Goal: Information Seeking & Learning: Learn about a topic

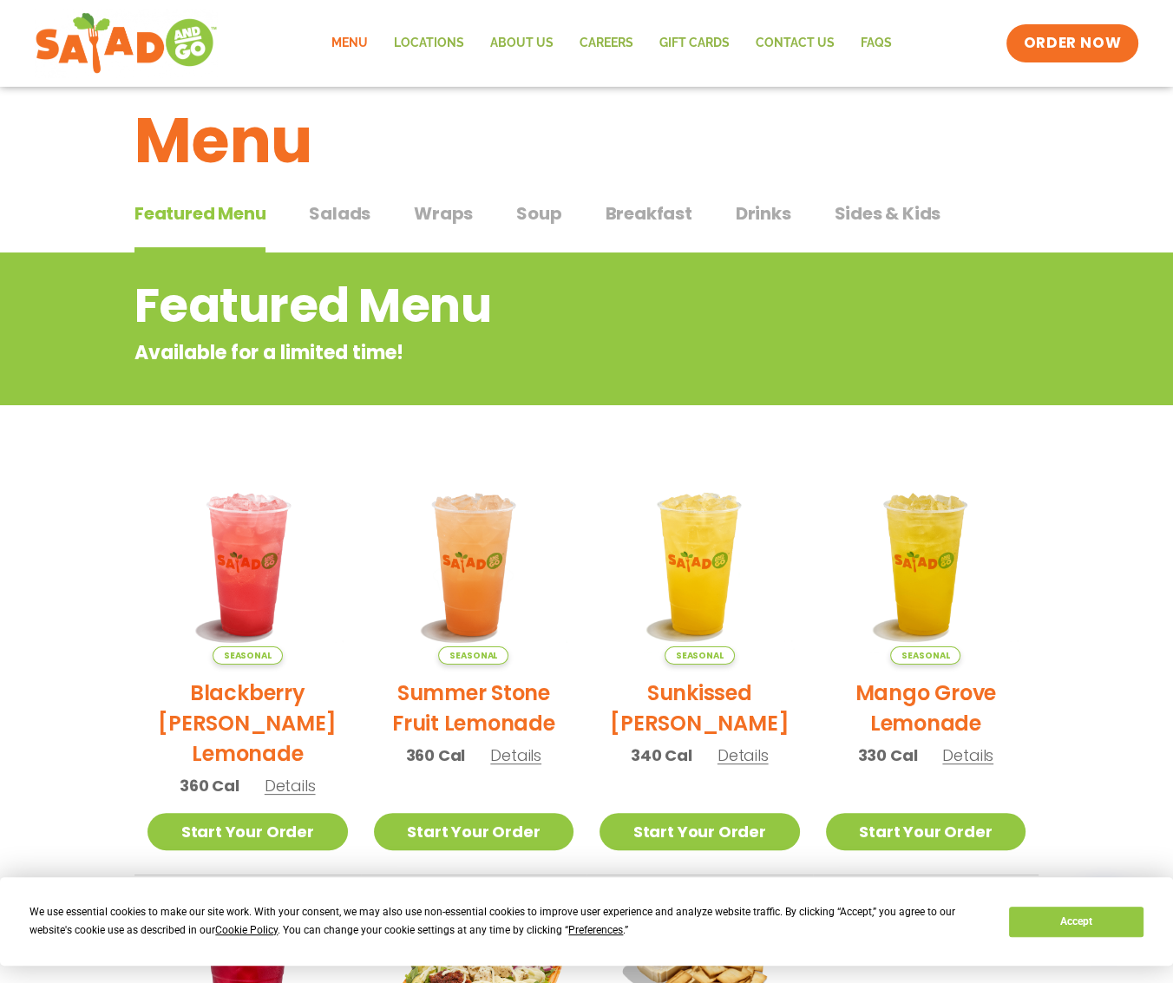
scroll to position [24, 0]
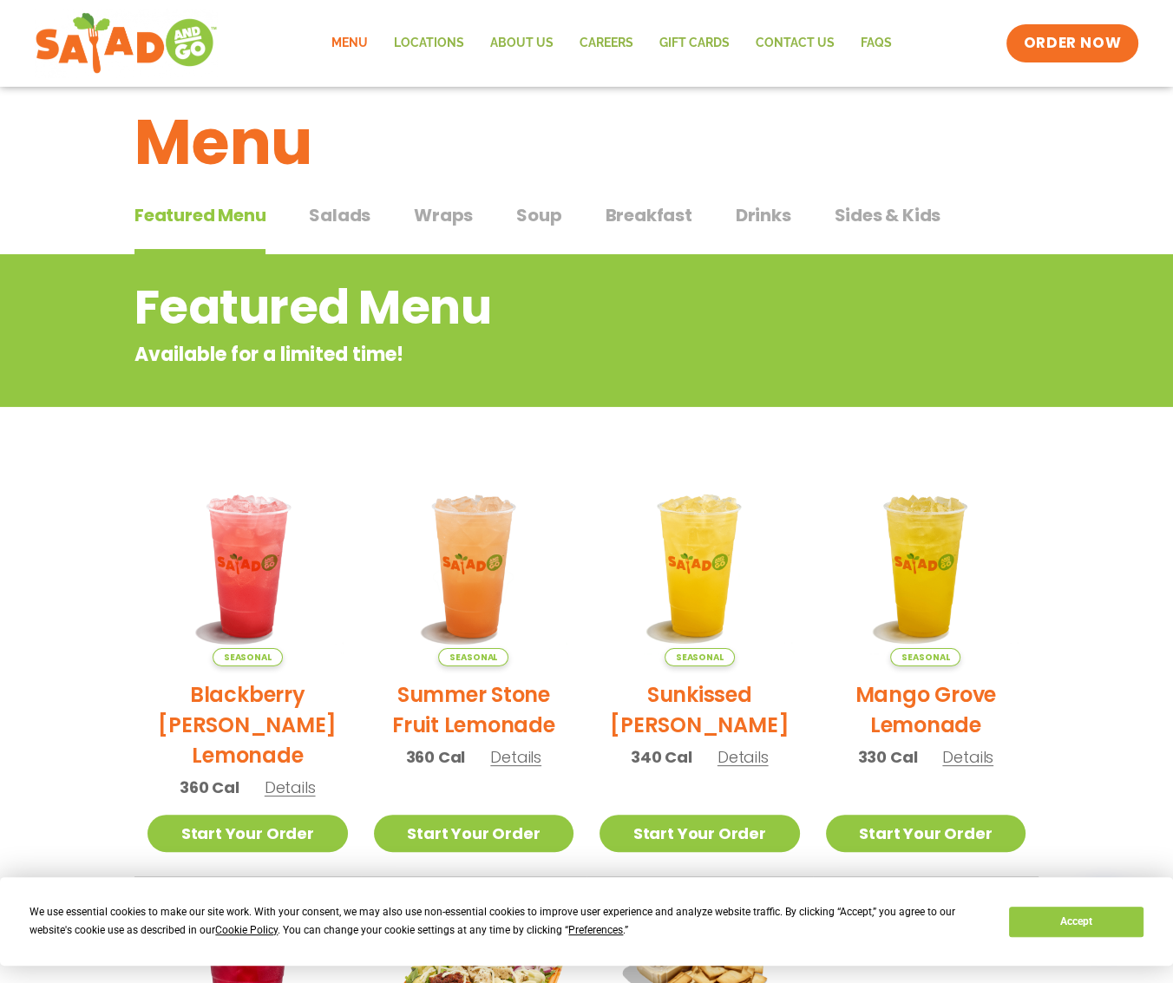
click at [353, 209] on span "Salads" at bounding box center [340, 215] width 62 height 26
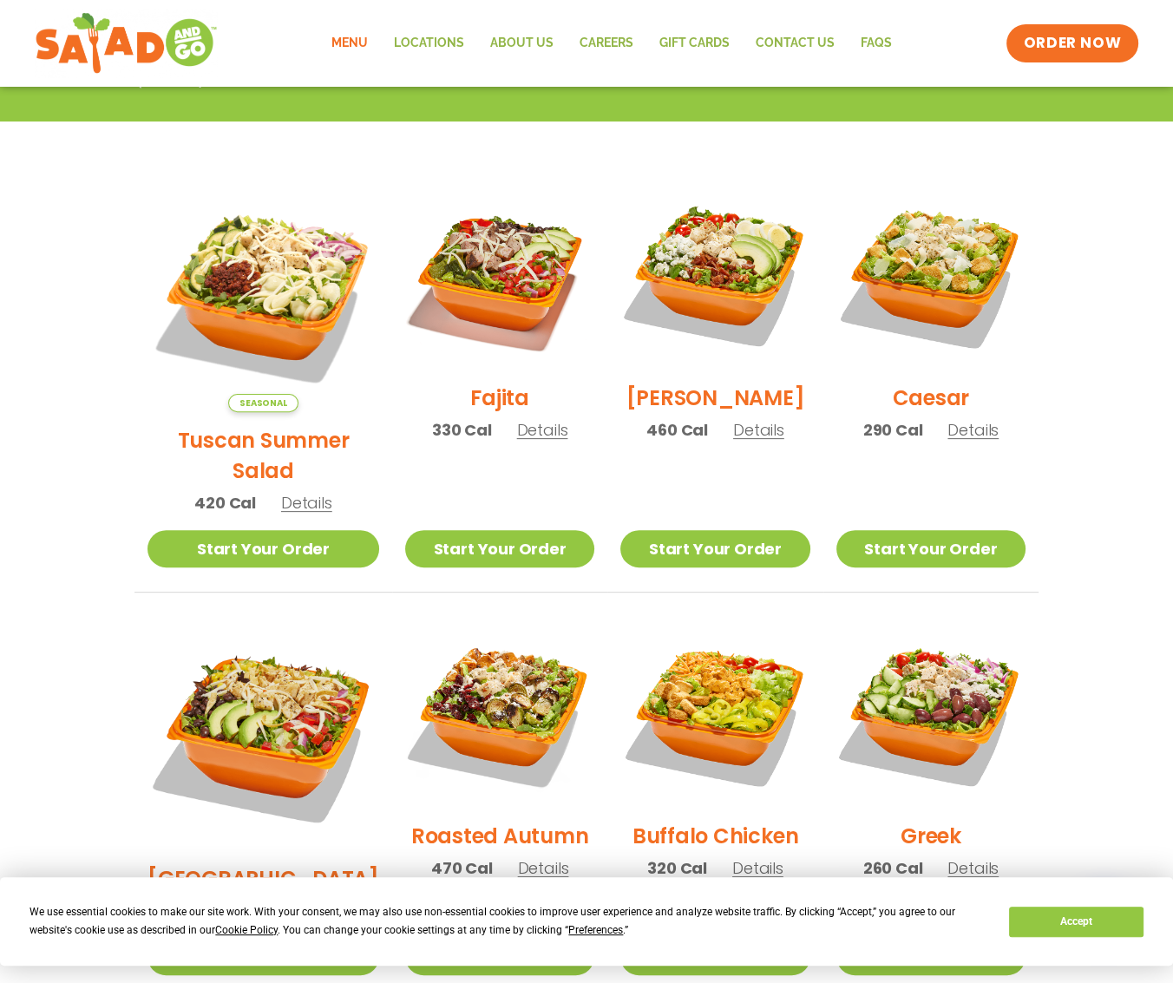
scroll to position [391, 0]
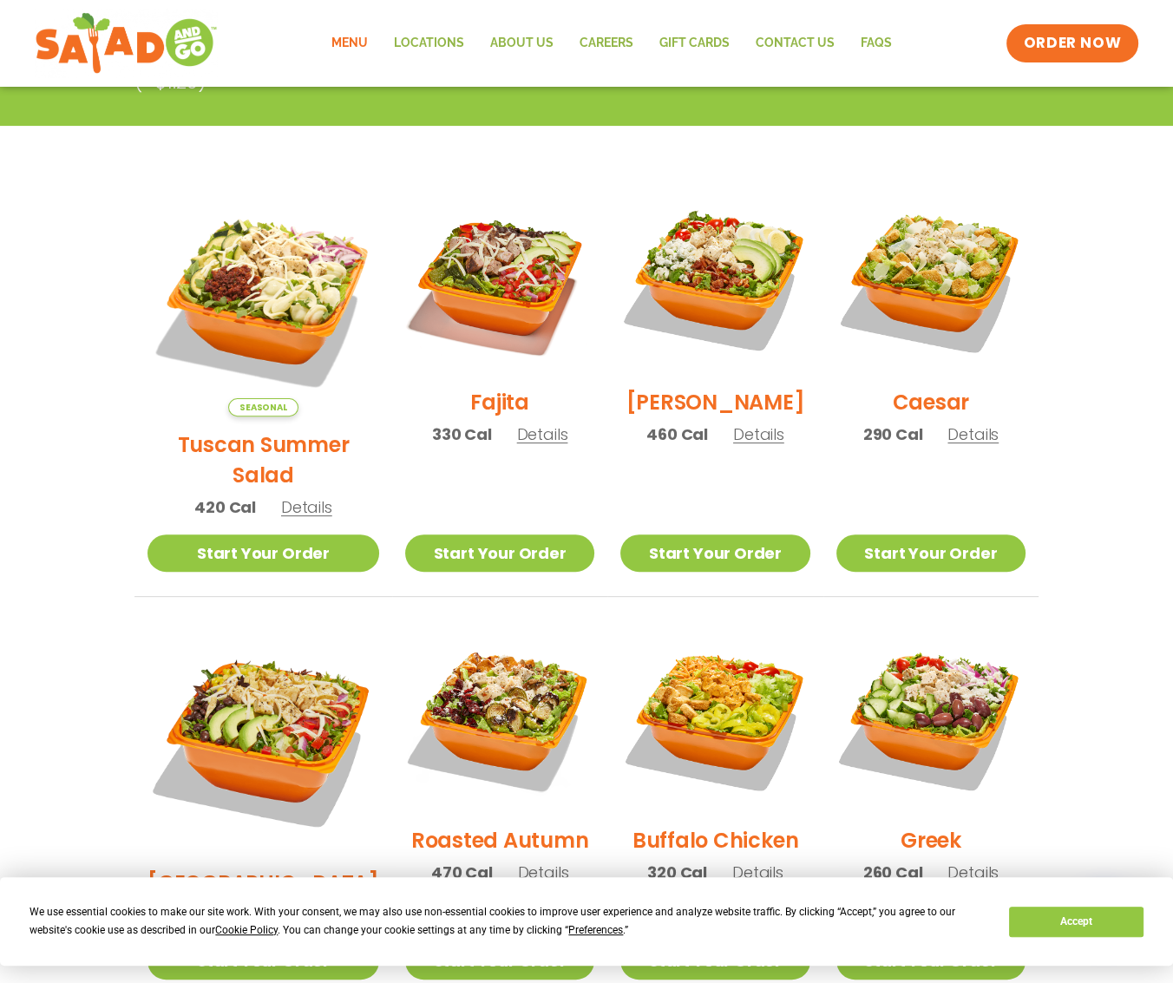
click at [304, 496] on span "Details" at bounding box center [306, 507] width 51 height 22
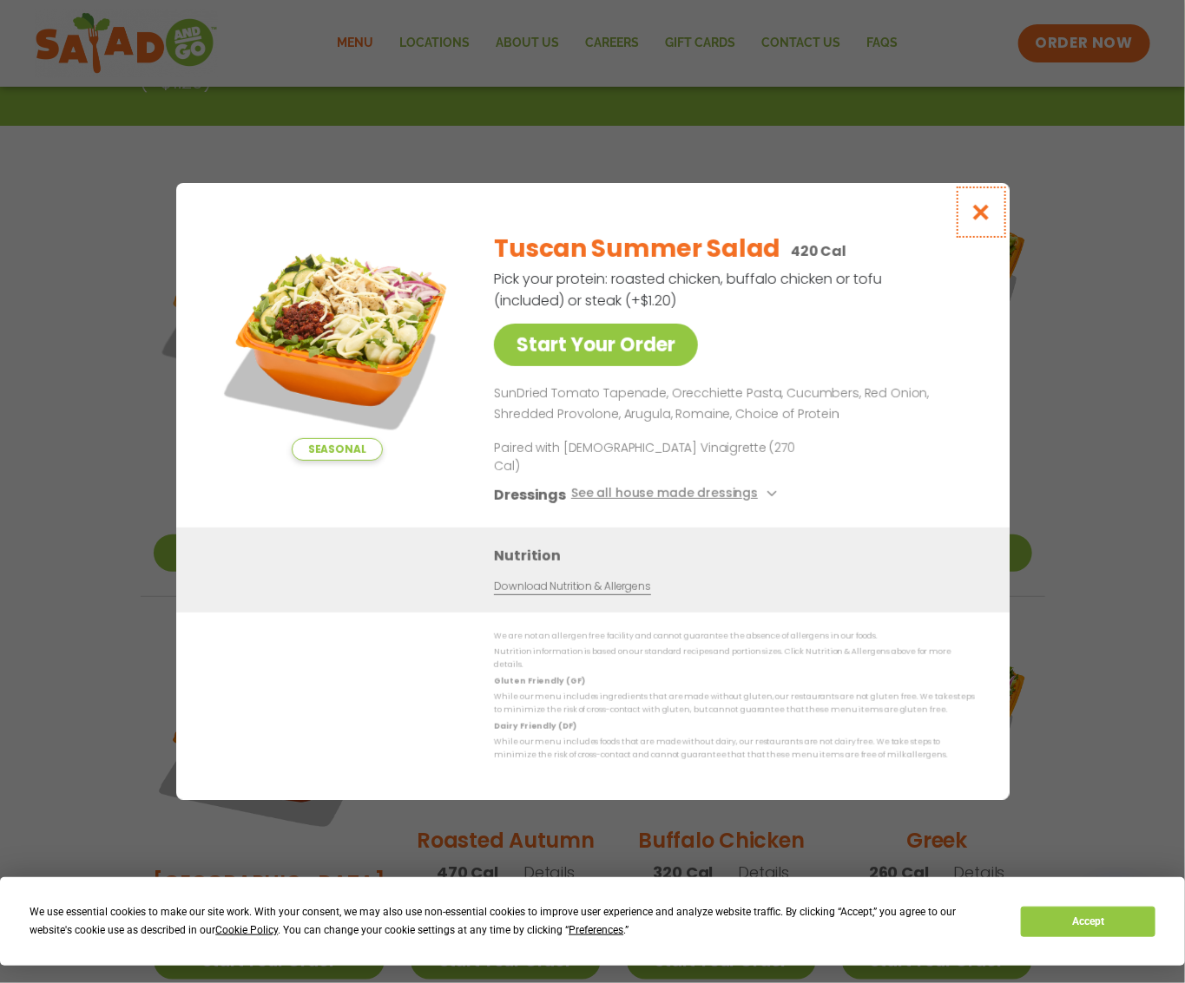
click at [981, 221] on icon "Close modal" at bounding box center [980, 212] width 22 height 18
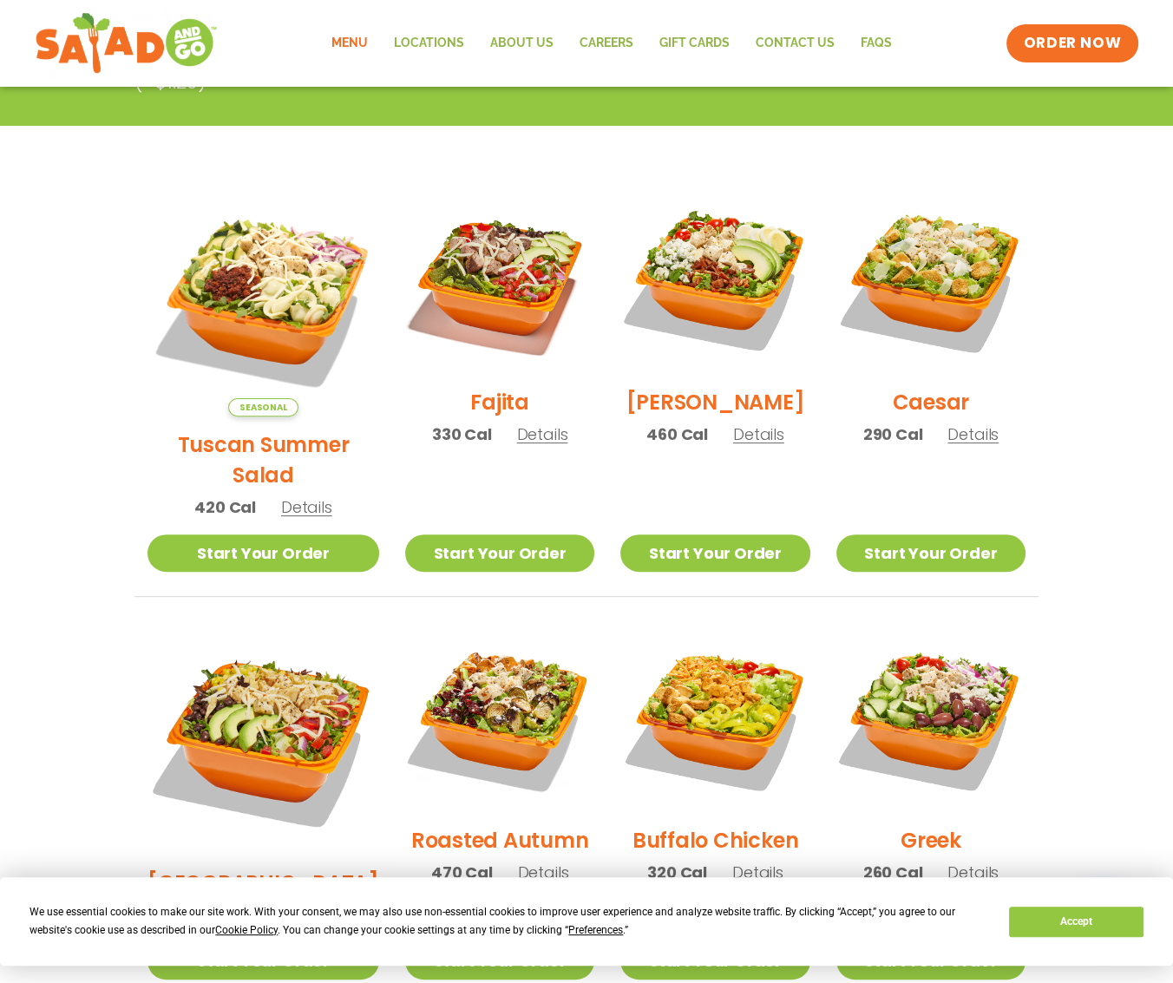
click at [757, 443] on span "Details" at bounding box center [758, 435] width 51 height 22
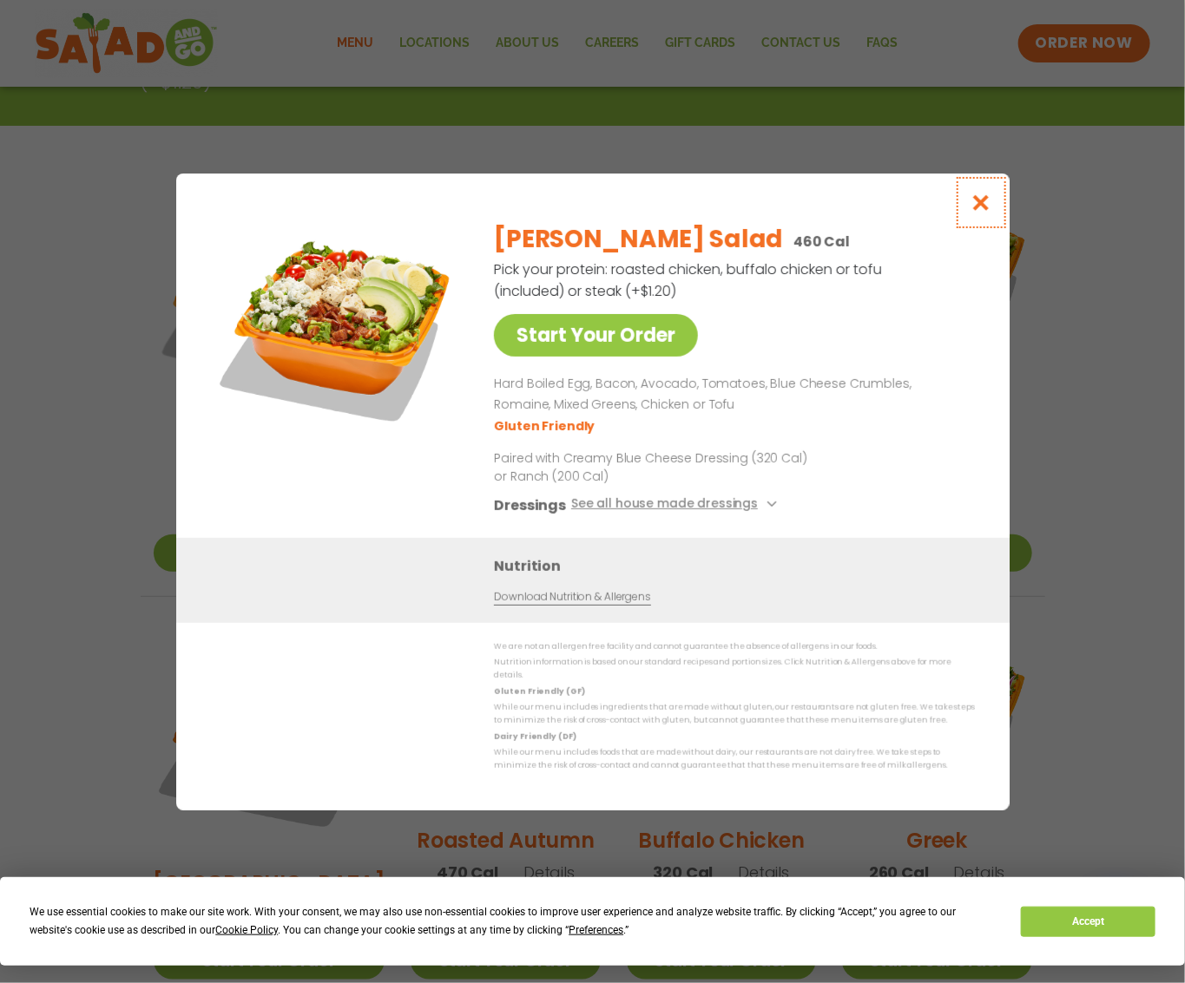
click at [982, 207] on icon "Close modal" at bounding box center [980, 203] width 22 height 18
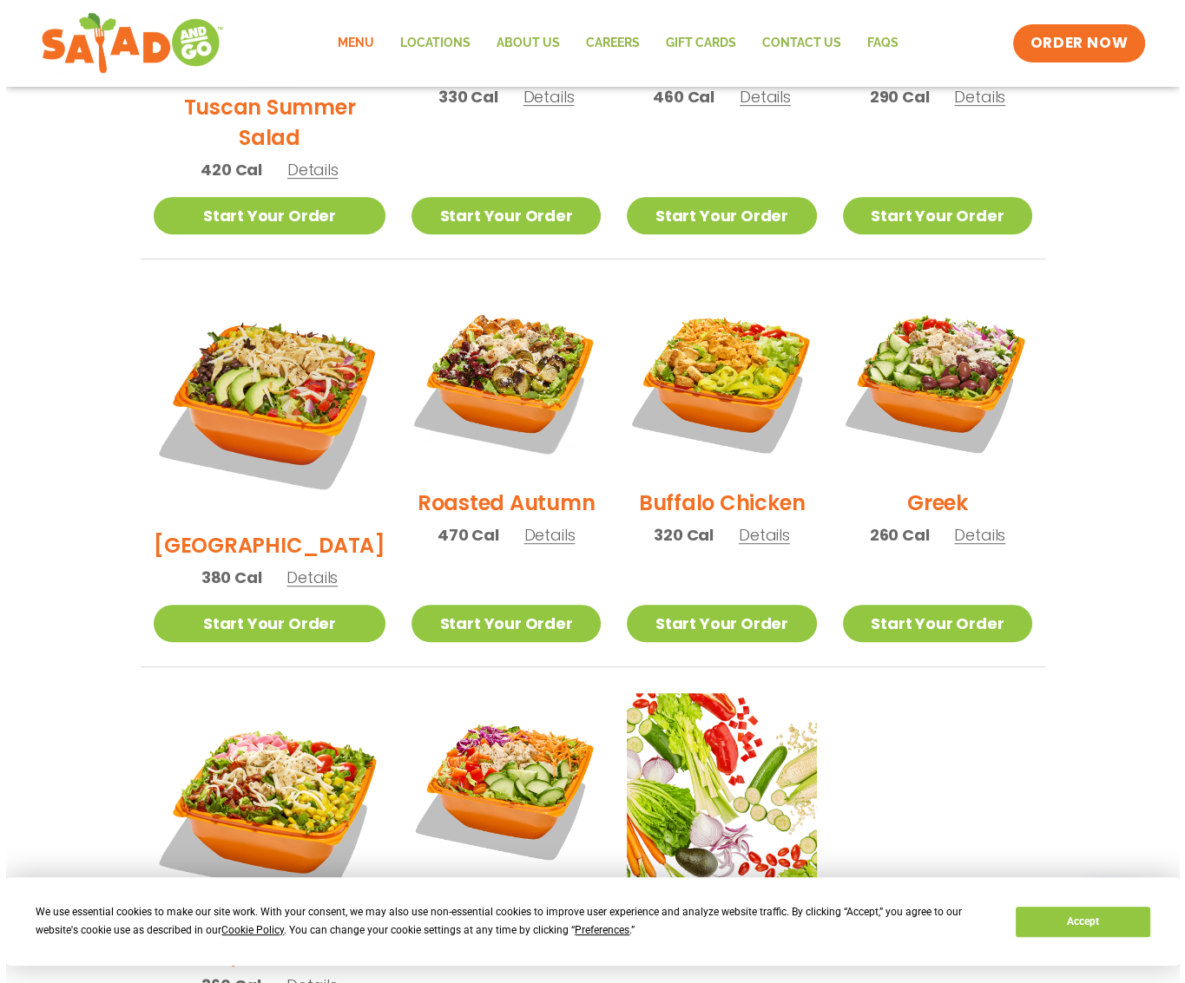
scroll to position [730, 0]
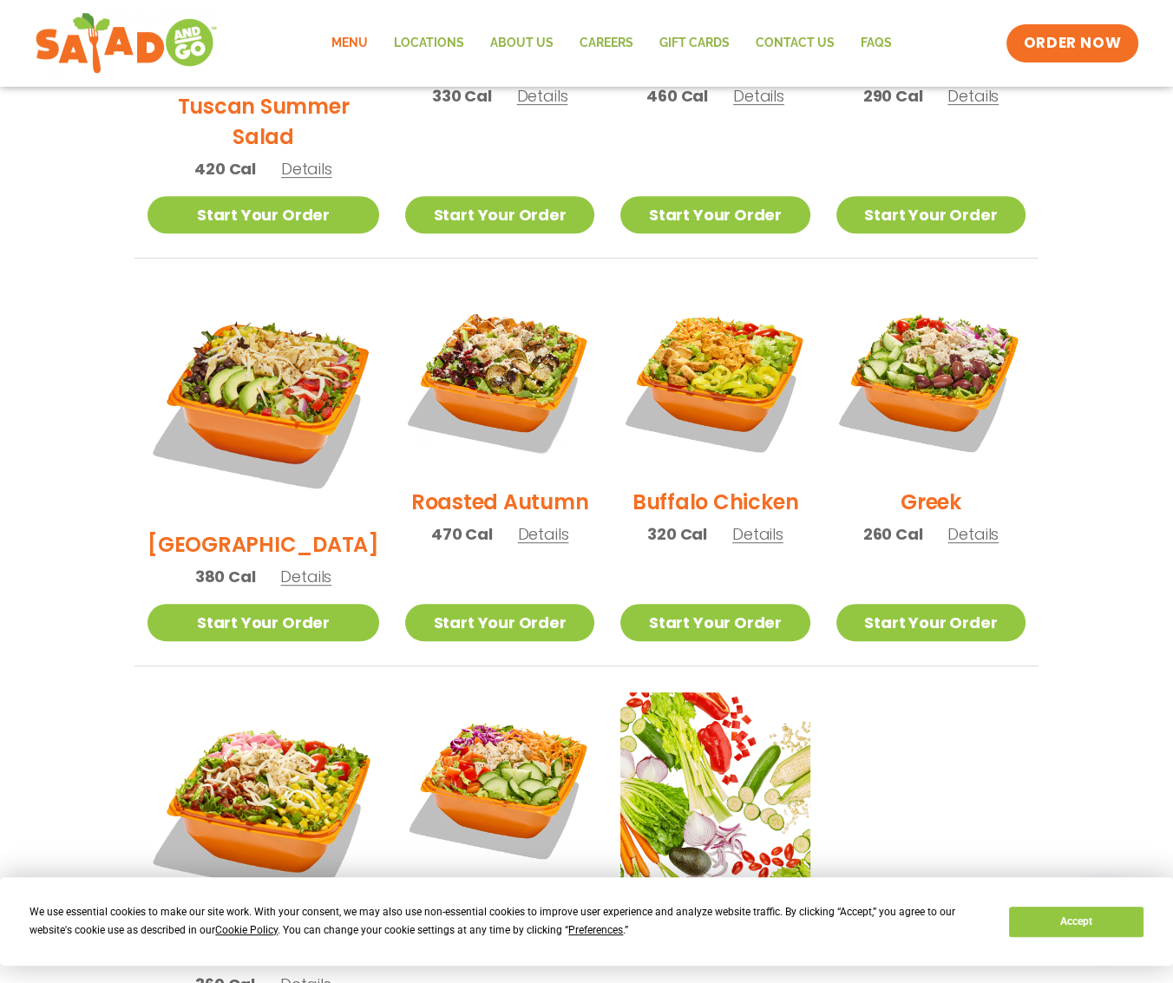
click at [966, 523] on span "Details" at bounding box center [973, 534] width 51 height 22
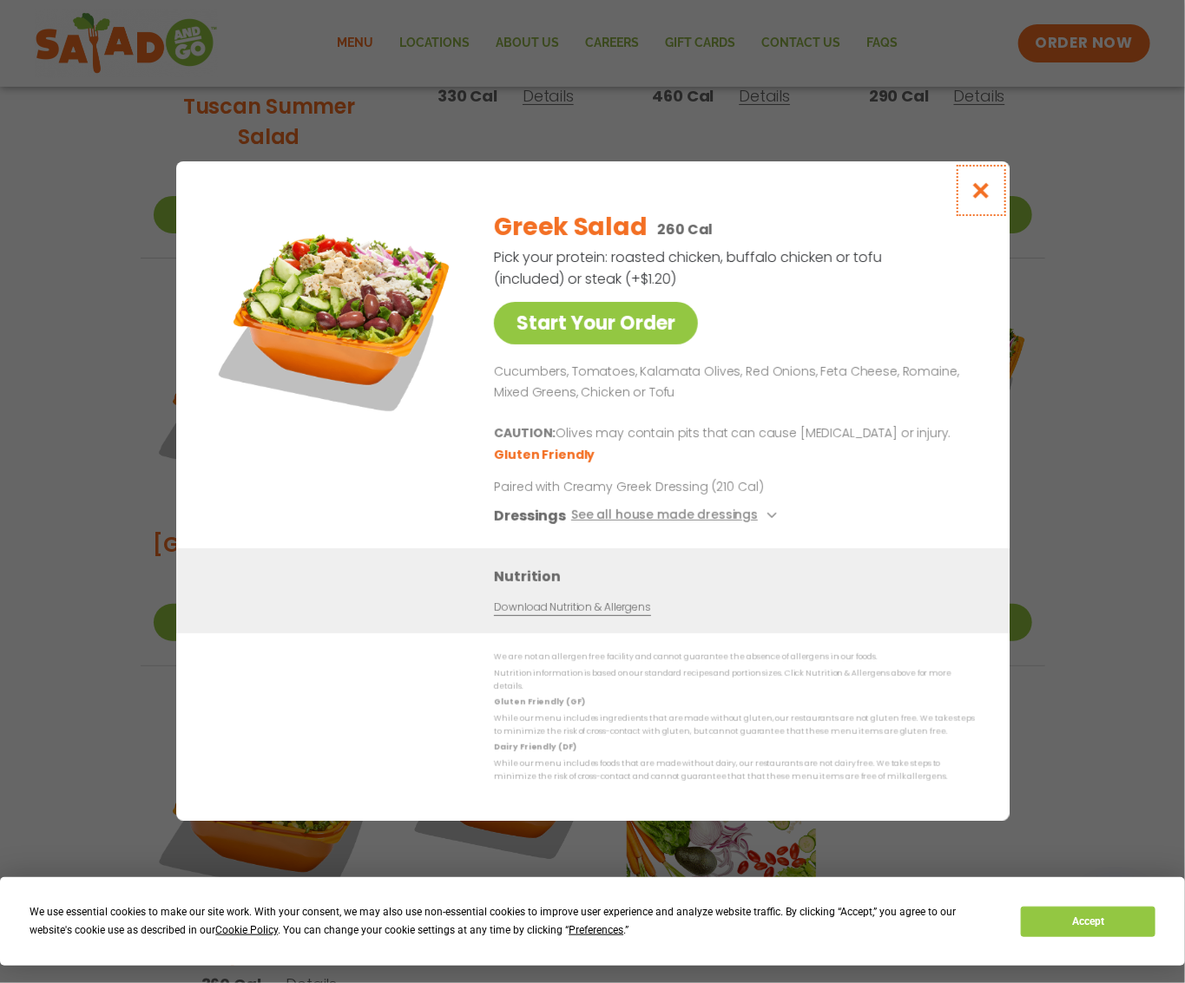
click at [977, 194] on icon "Close modal" at bounding box center [980, 190] width 22 height 18
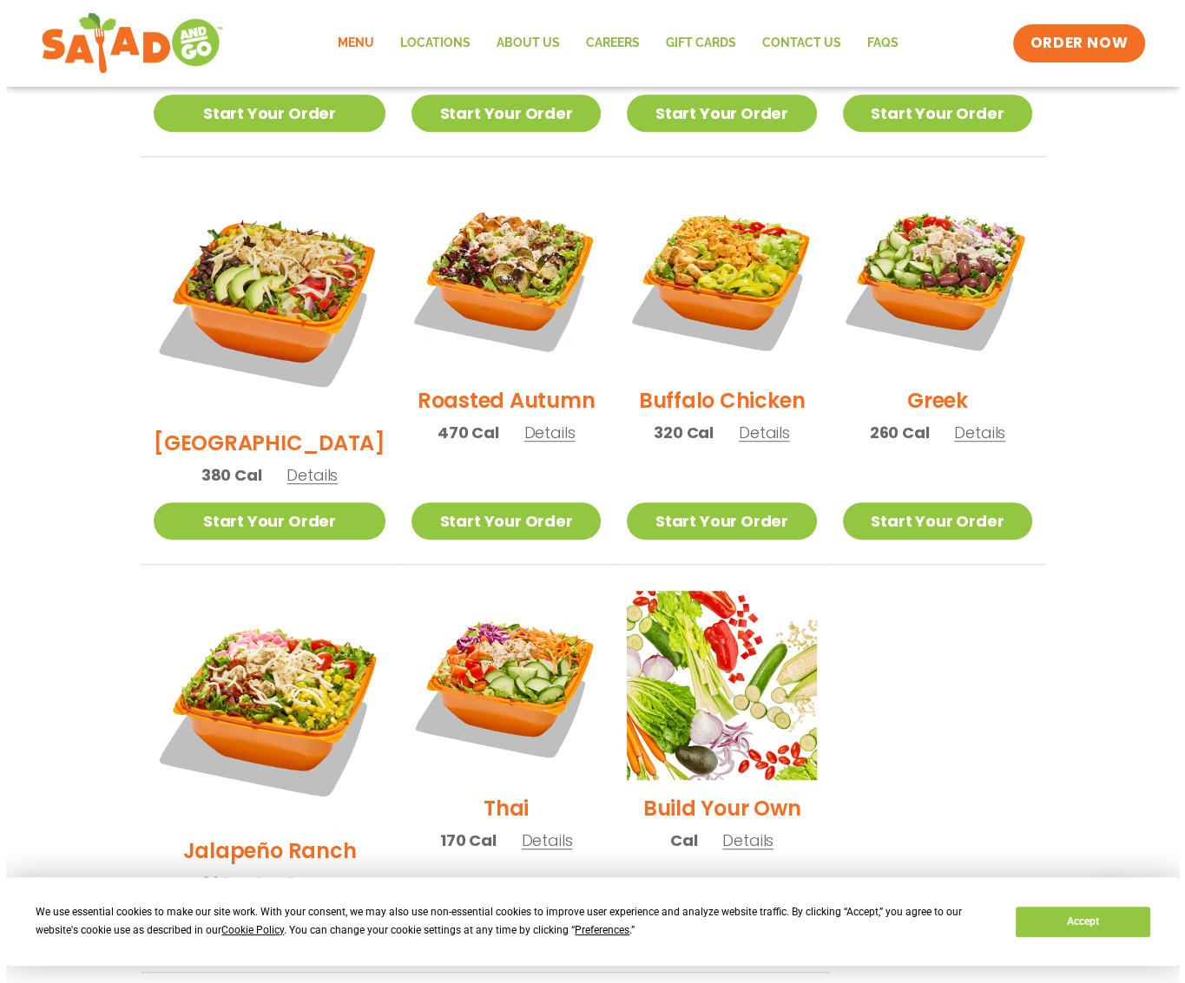
scroll to position [832, 0]
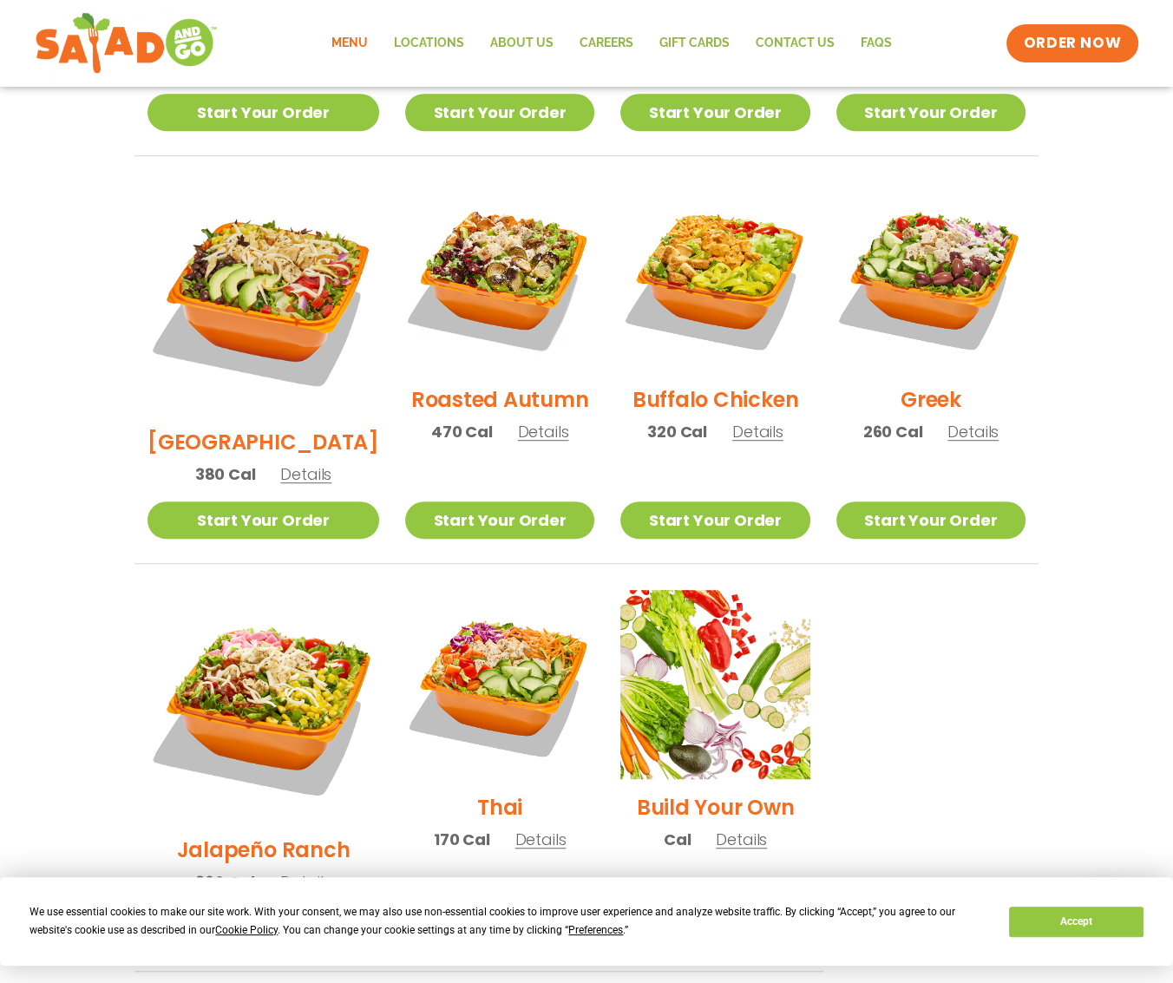
click at [304, 871] on span "Details" at bounding box center [305, 882] width 51 height 22
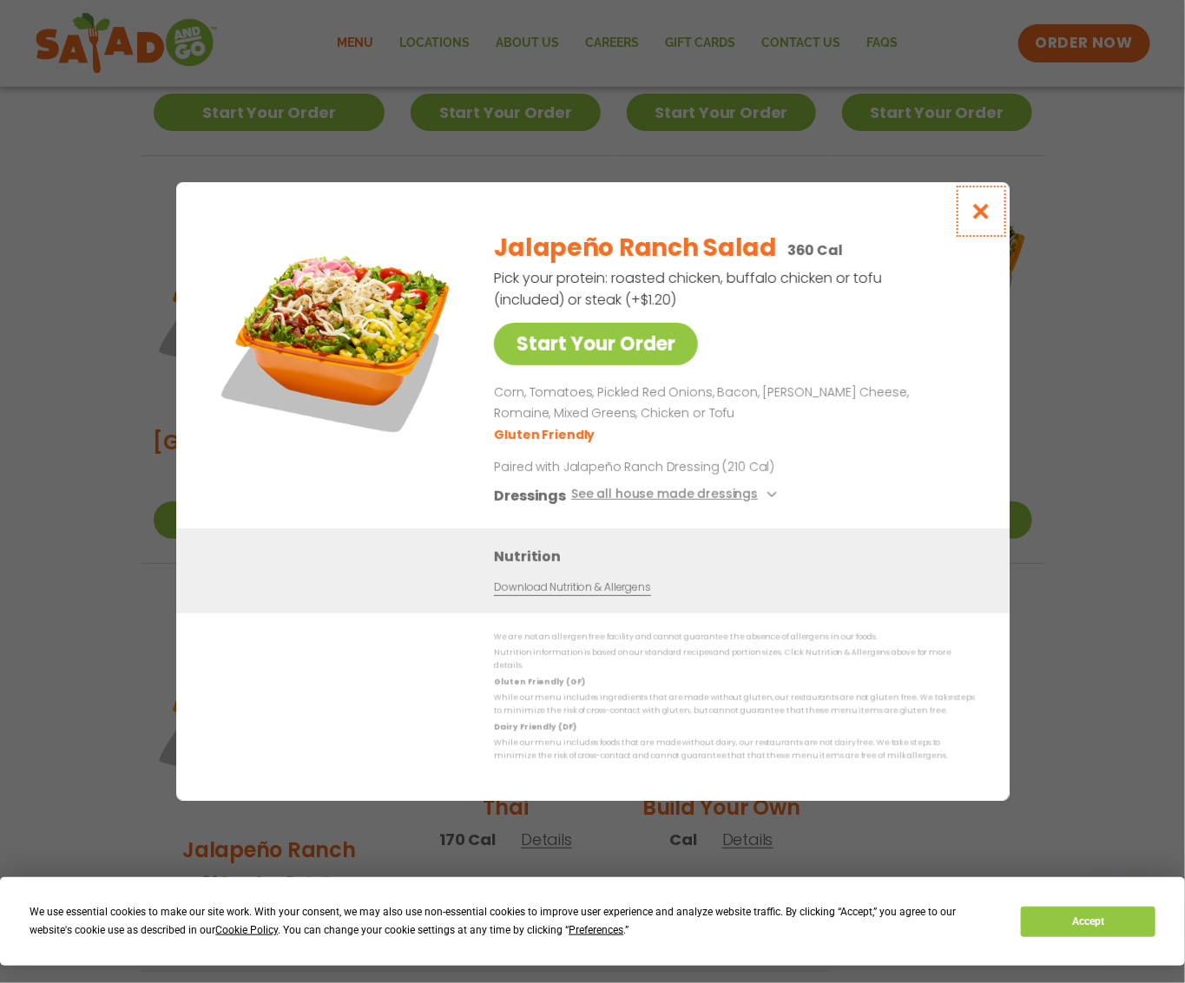
click at [980, 215] on icon "Close modal" at bounding box center [980, 211] width 22 height 18
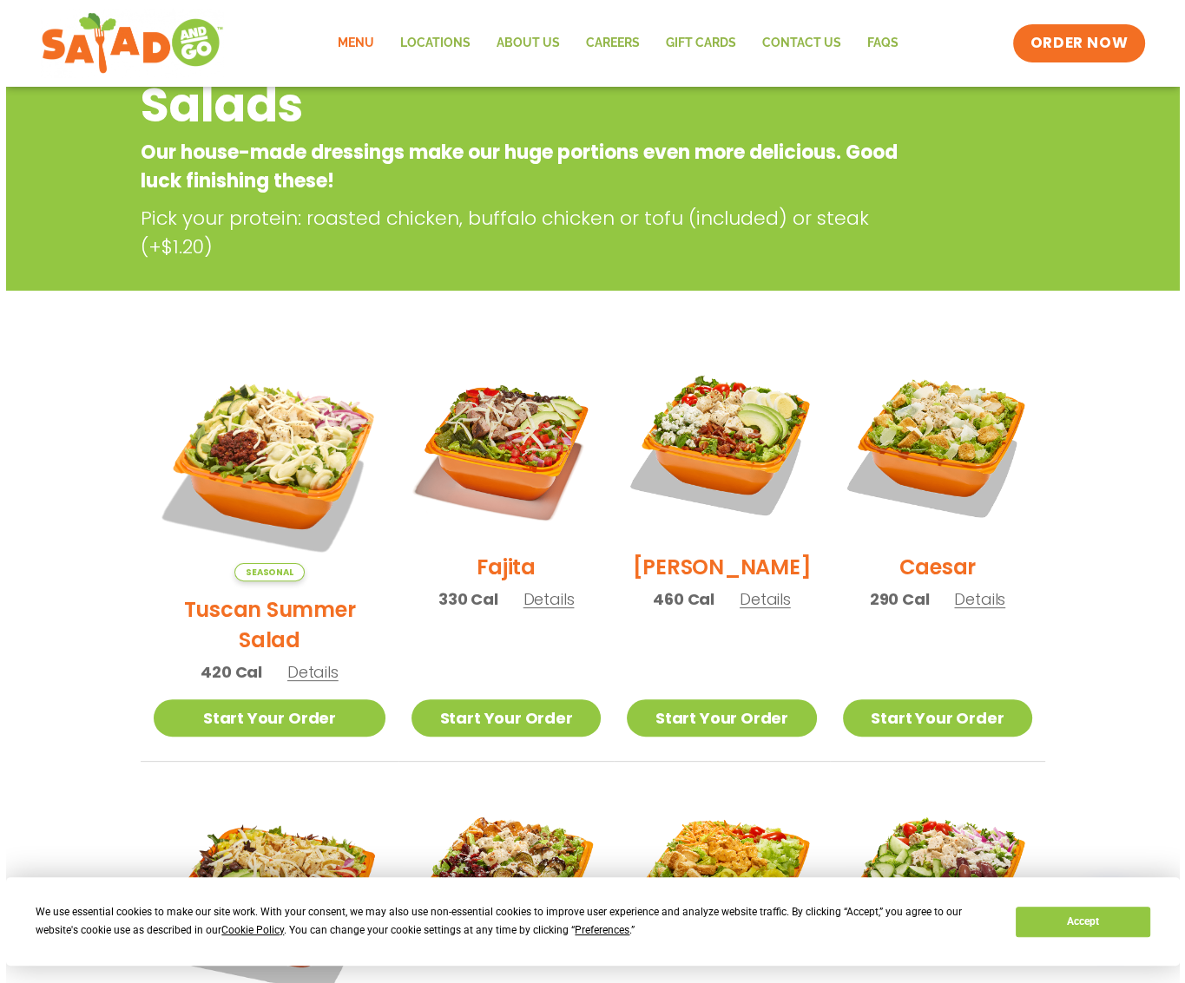
scroll to position [212, 0]
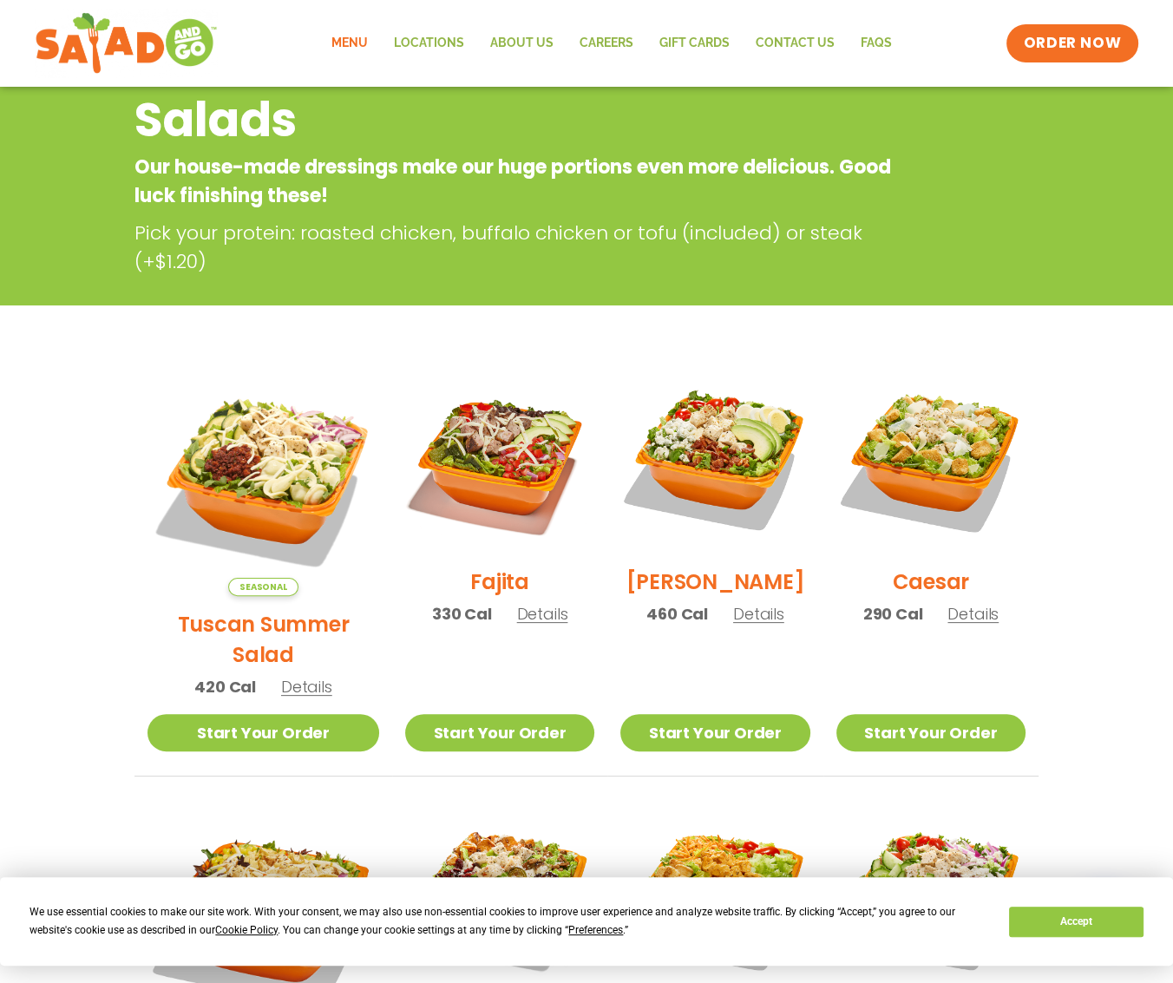
click at [754, 619] on span "Details" at bounding box center [758, 614] width 51 height 22
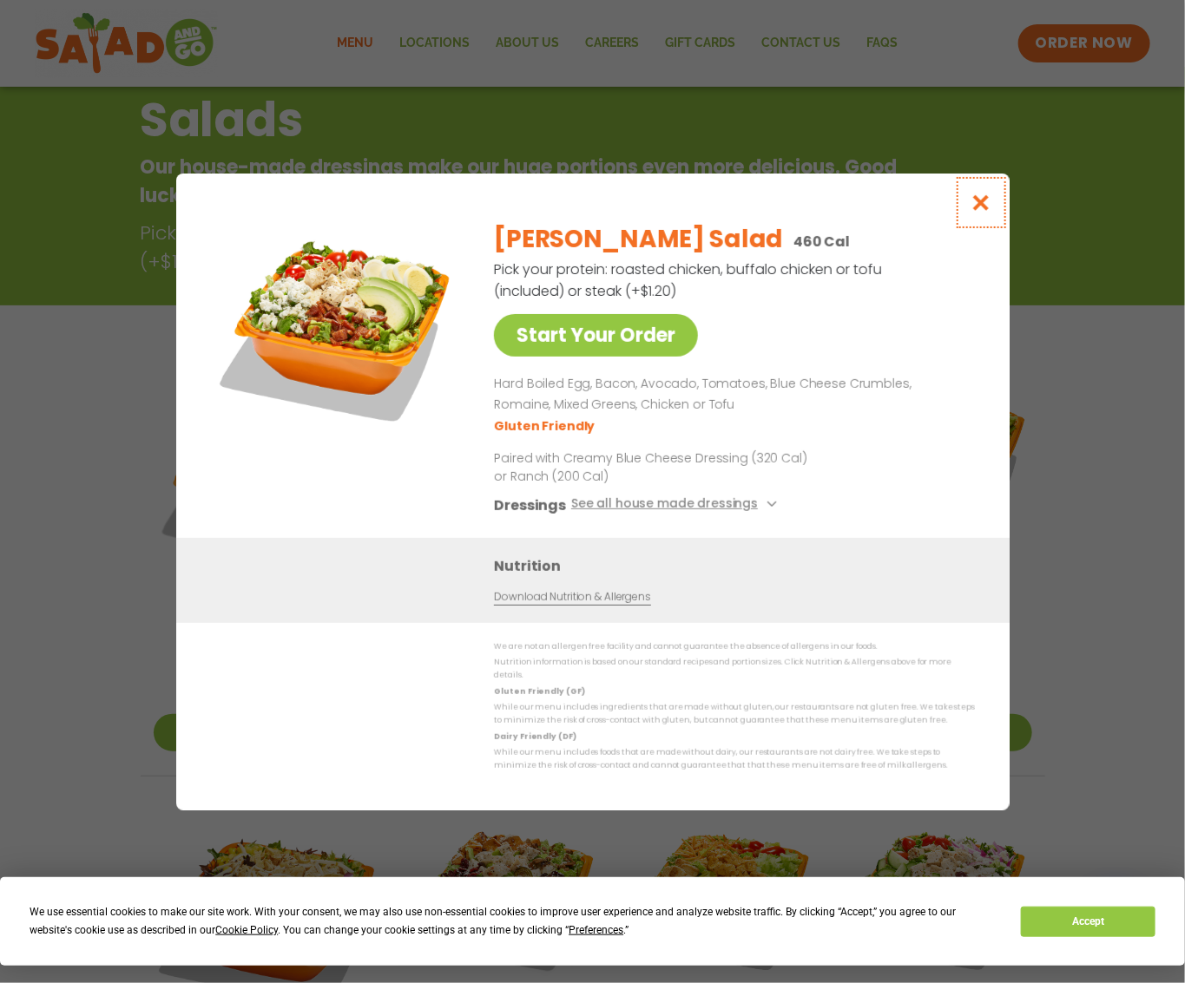
click at [978, 200] on icon "Close modal" at bounding box center [980, 203] width 22 height 18
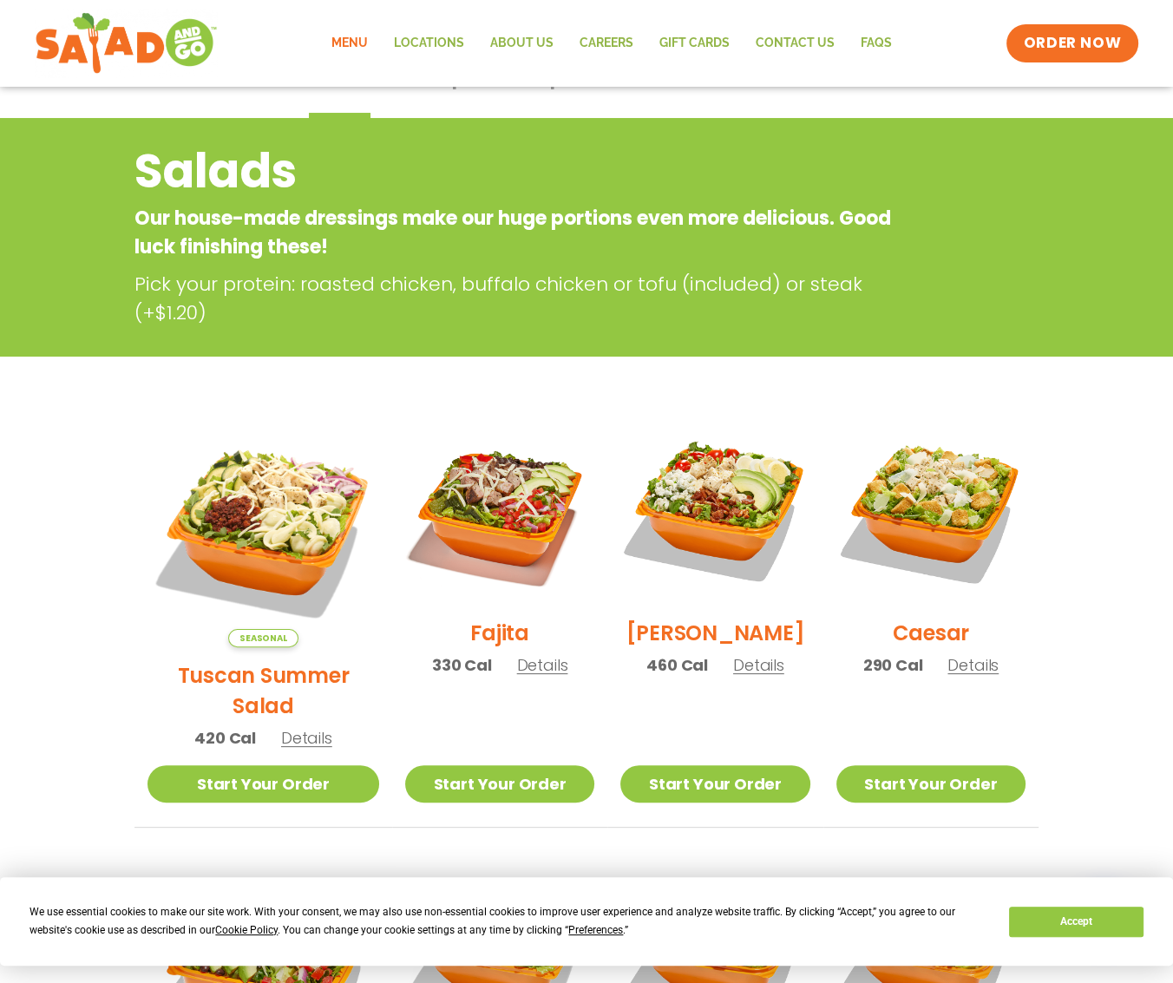
scroll to position [0, 0]
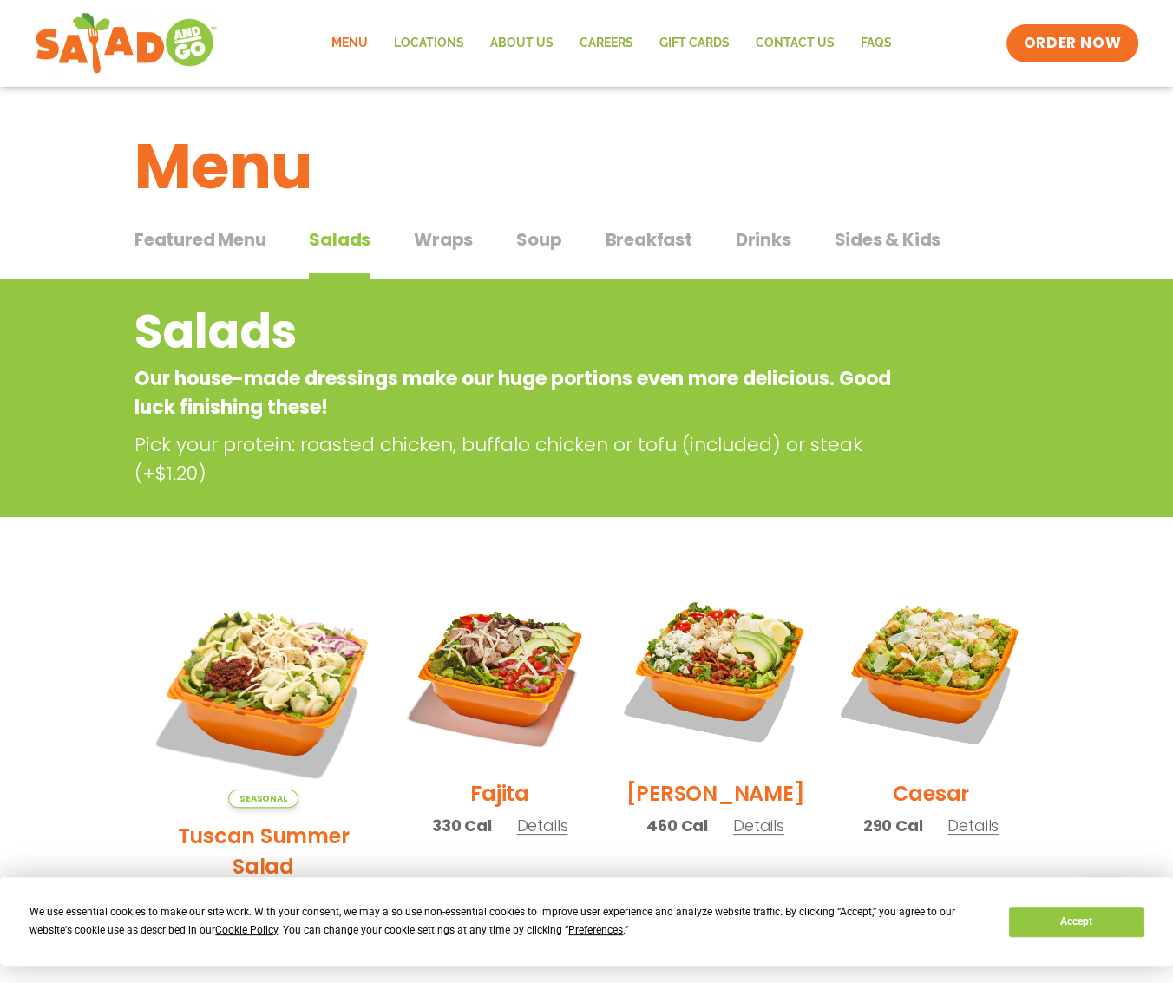
click at [667, 231] on span "Breakfast" at bounding box center [648, 240] width 87 height 26
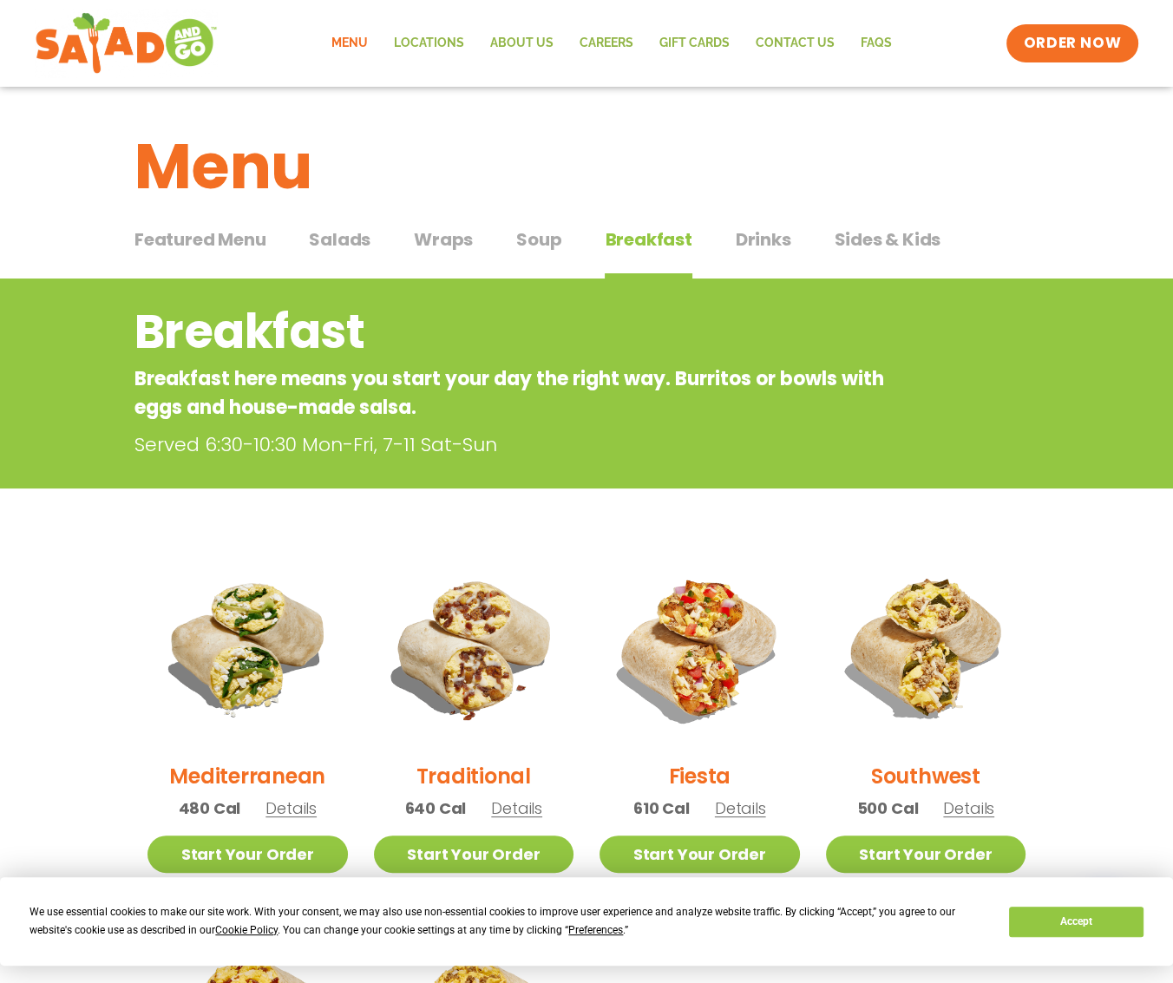
click at [766, 241] on span "Drinks" at bounding box center [764, 240] width 56 height 26
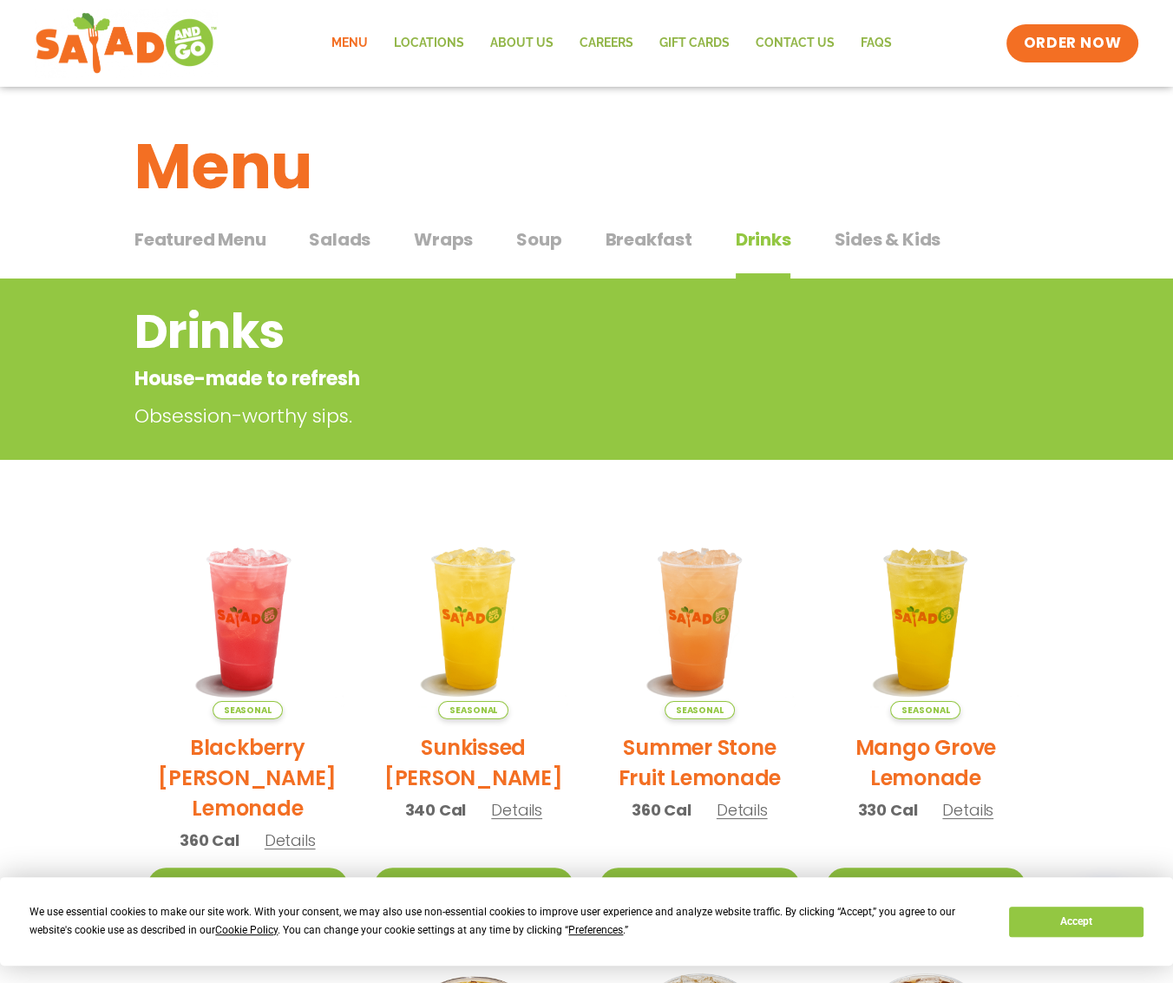
click at [194, 231] on span "Featured Menu" at bounding box center [200, 240] width 131 height 26
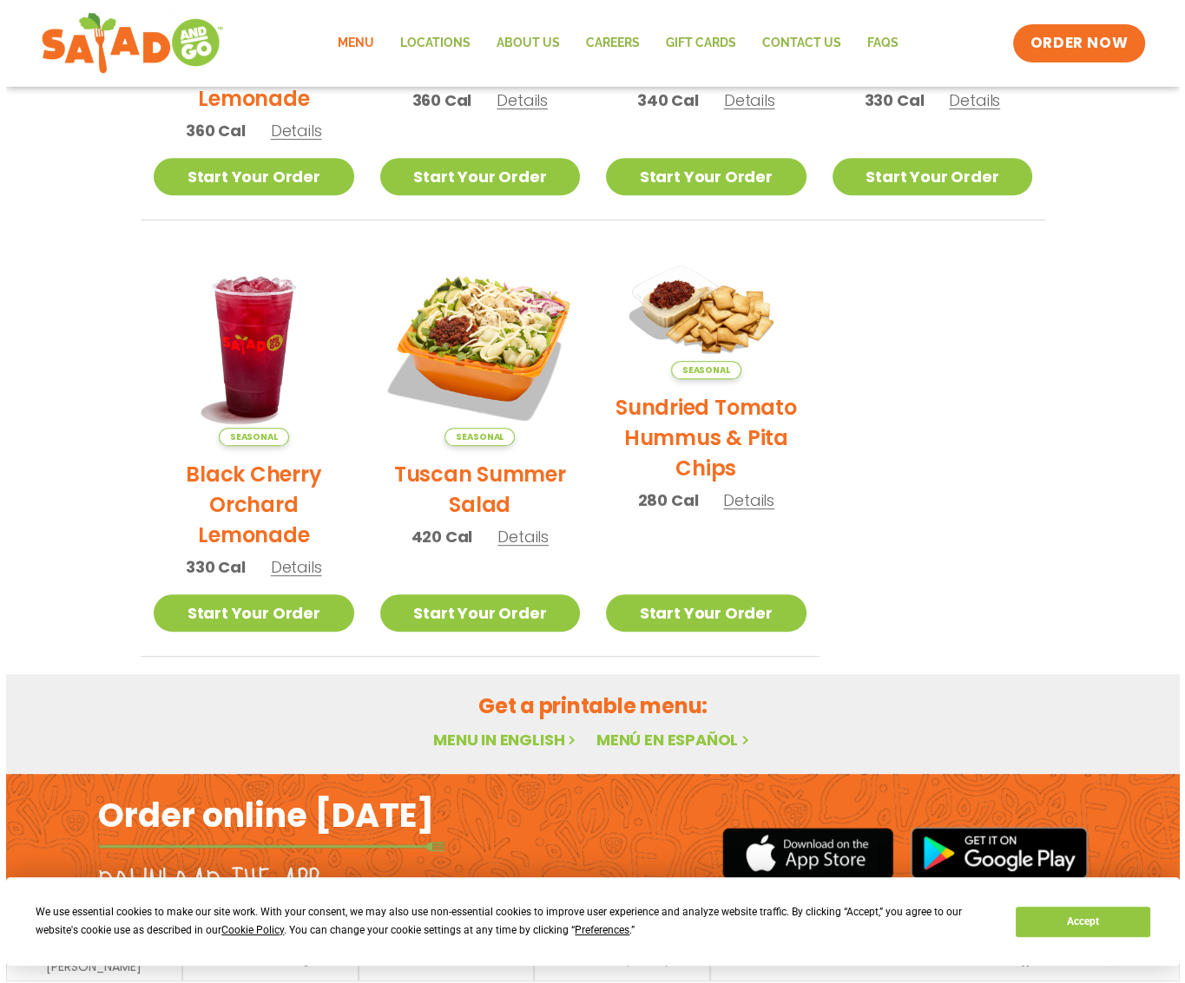
scroll to position [687, 0]
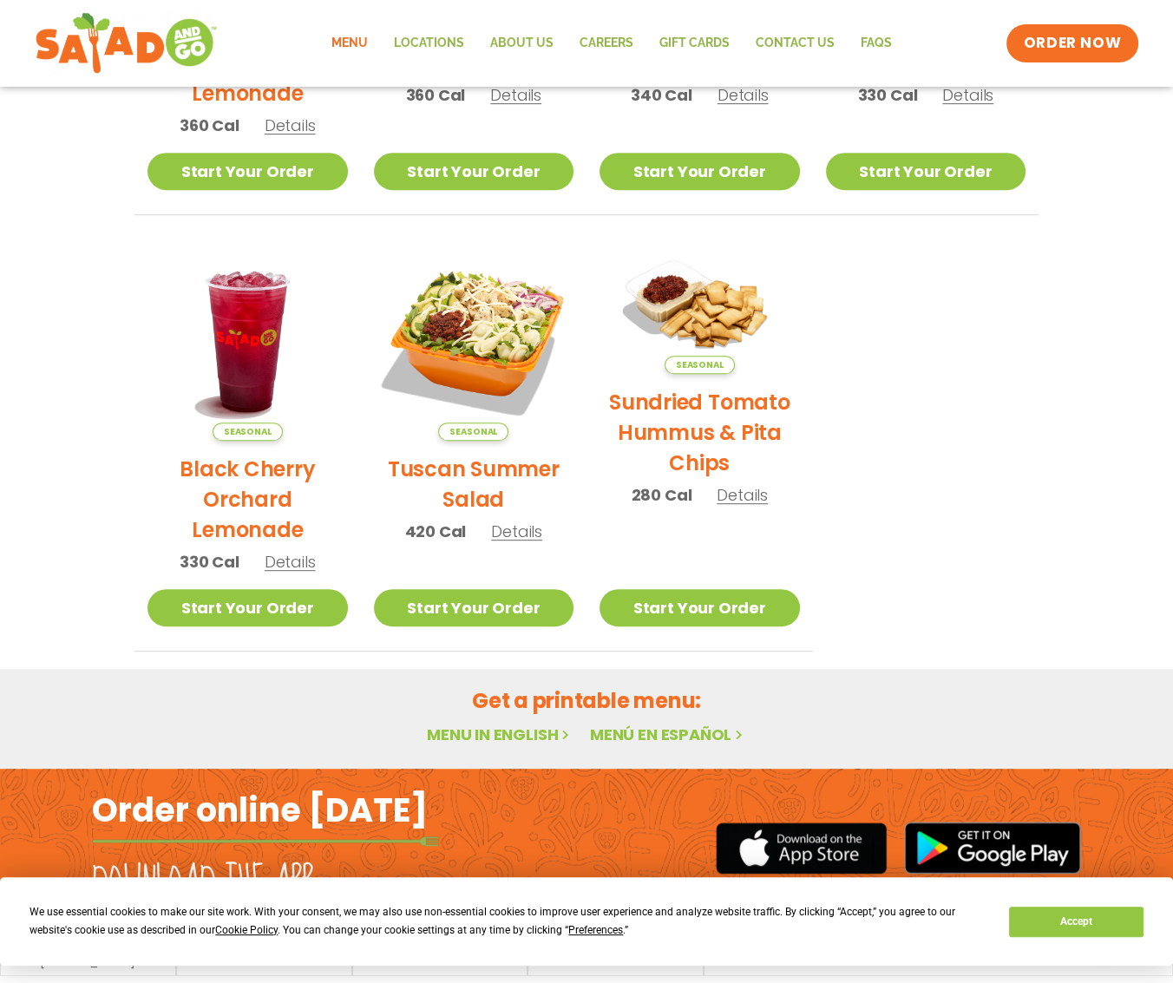
click at [528, 530] on span "Details" at bounding box center [516, 532] width 51 height 22
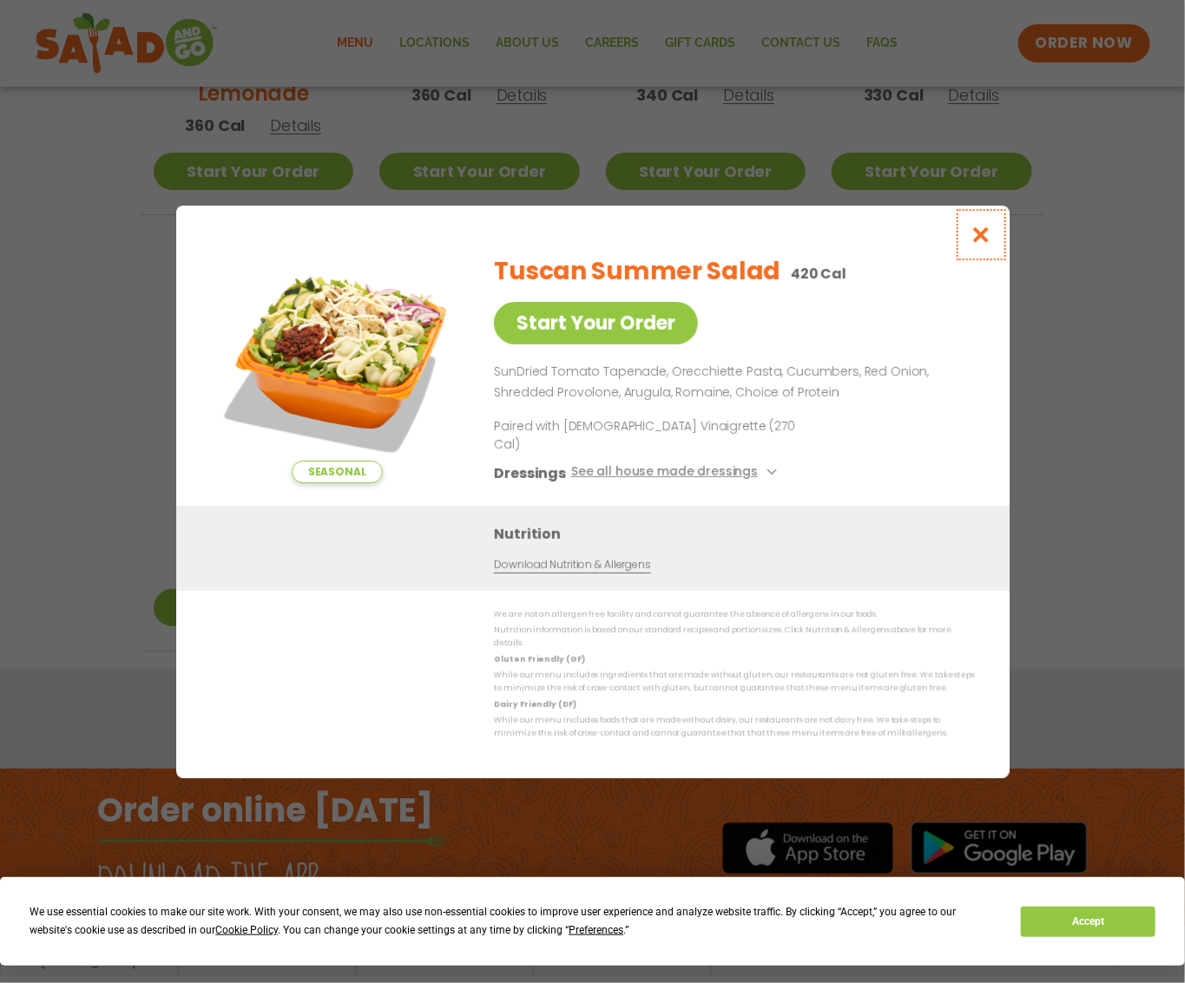
click at [981, 244] on icon "Close modal" at bounding box center [980, 235] width 22 height 18
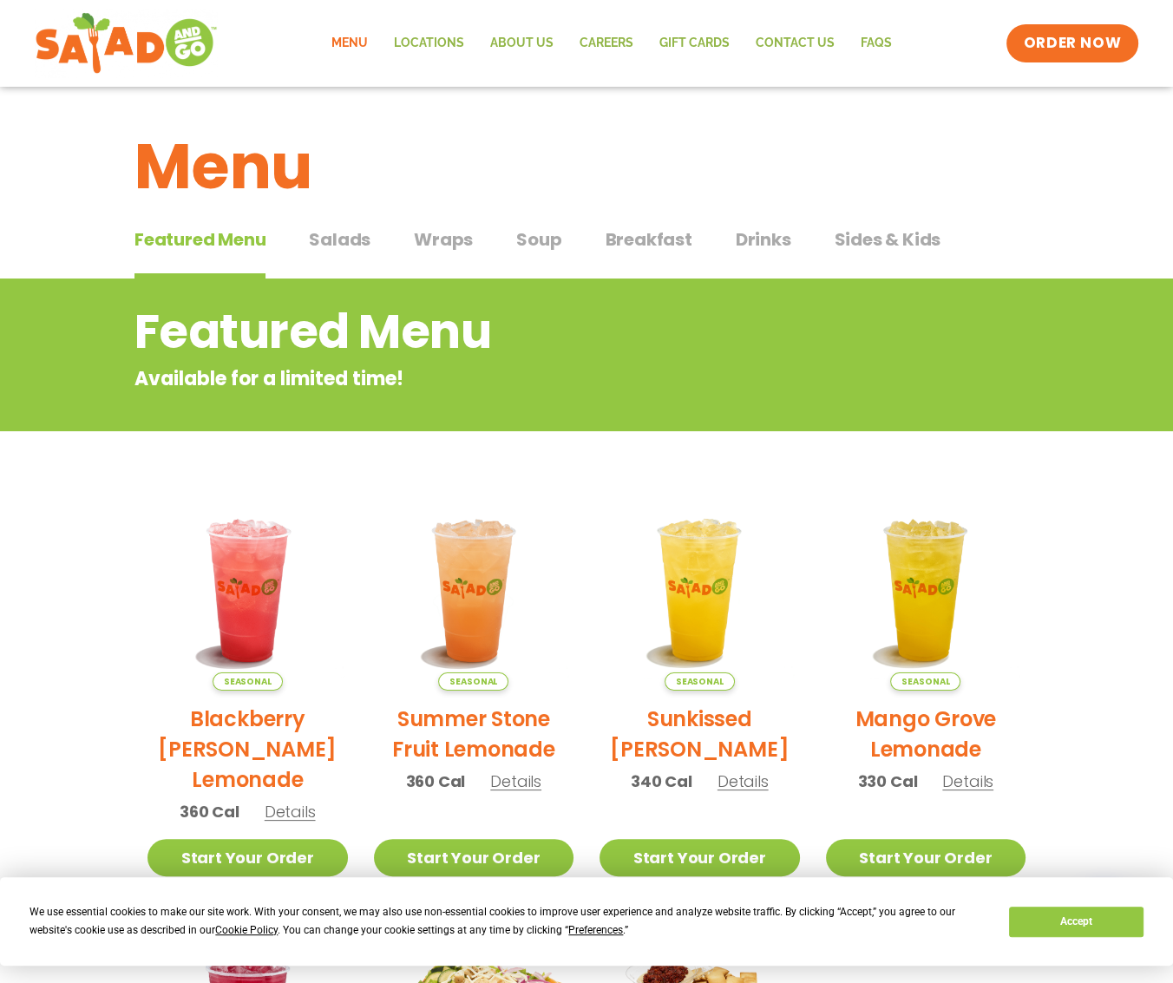
scroll to position [36, 0]
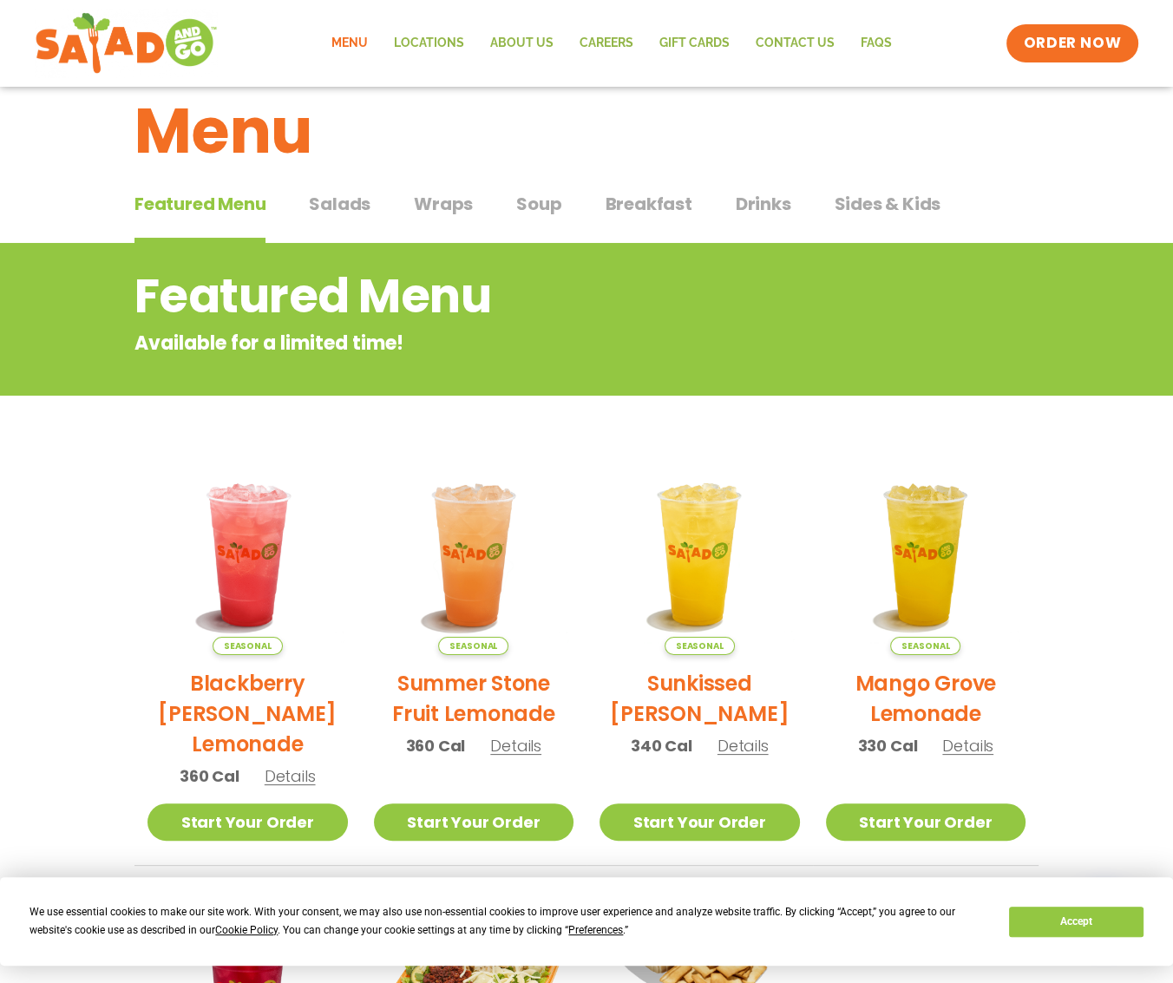
click at [353, 201] on span "Salads" at bounding box center [340, 204] width 62 height 26
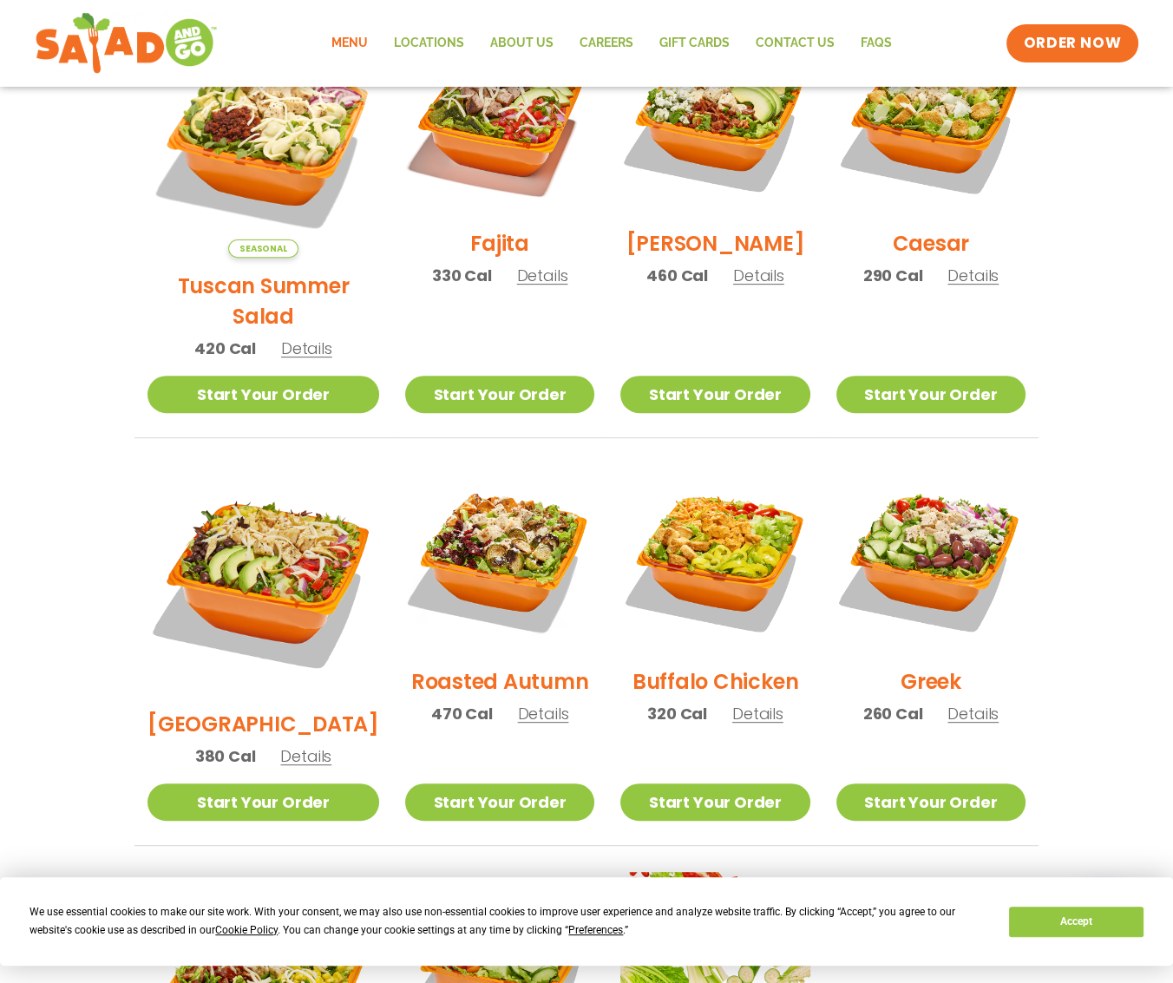
scroll to position [553, 0]
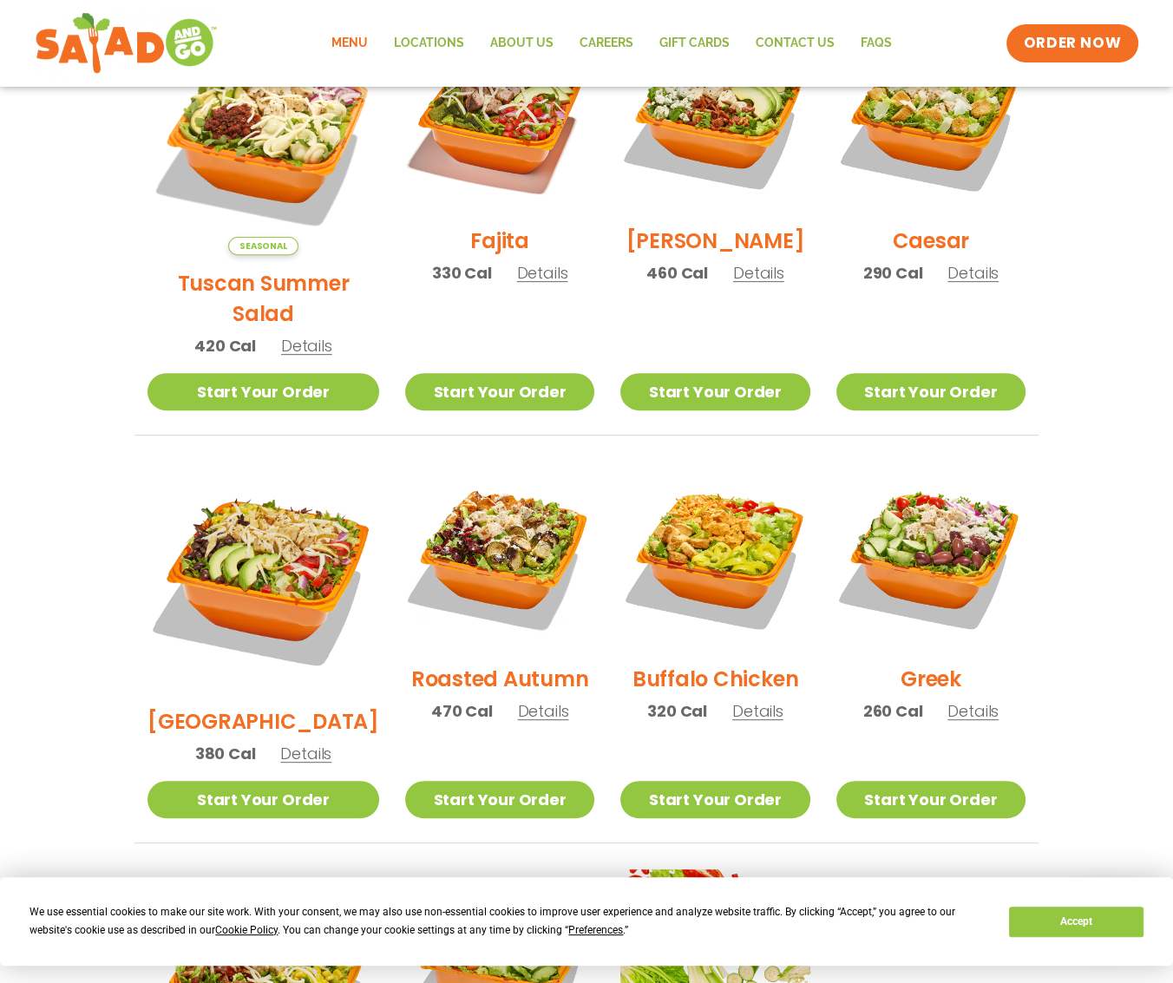
click at [969, 700] on span "Details" at bounding box center [973, 711] width 51 height 22
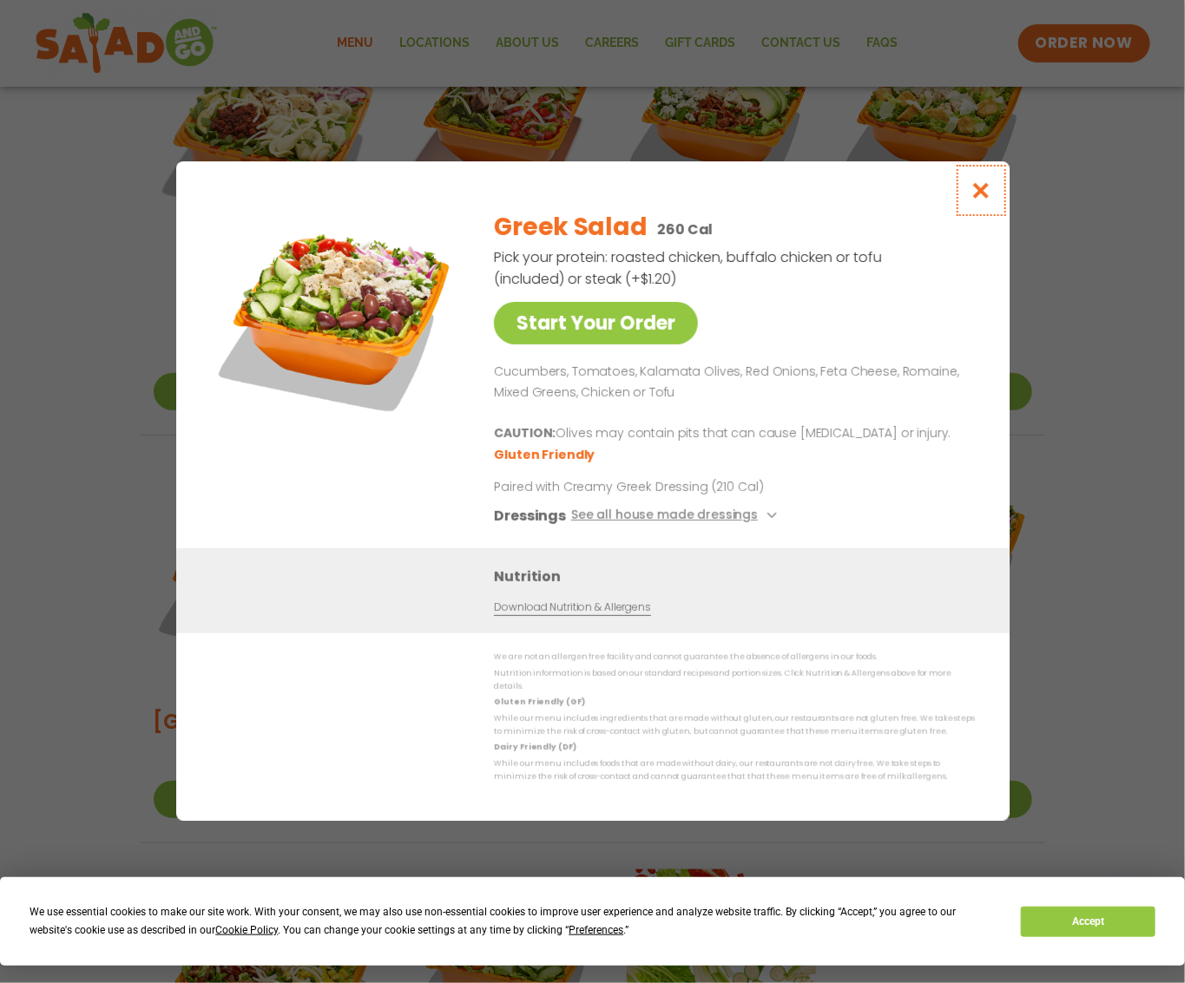
click at [973, 197] on icon "Close modal" at bounding box center [980, 190] width 22 height 18
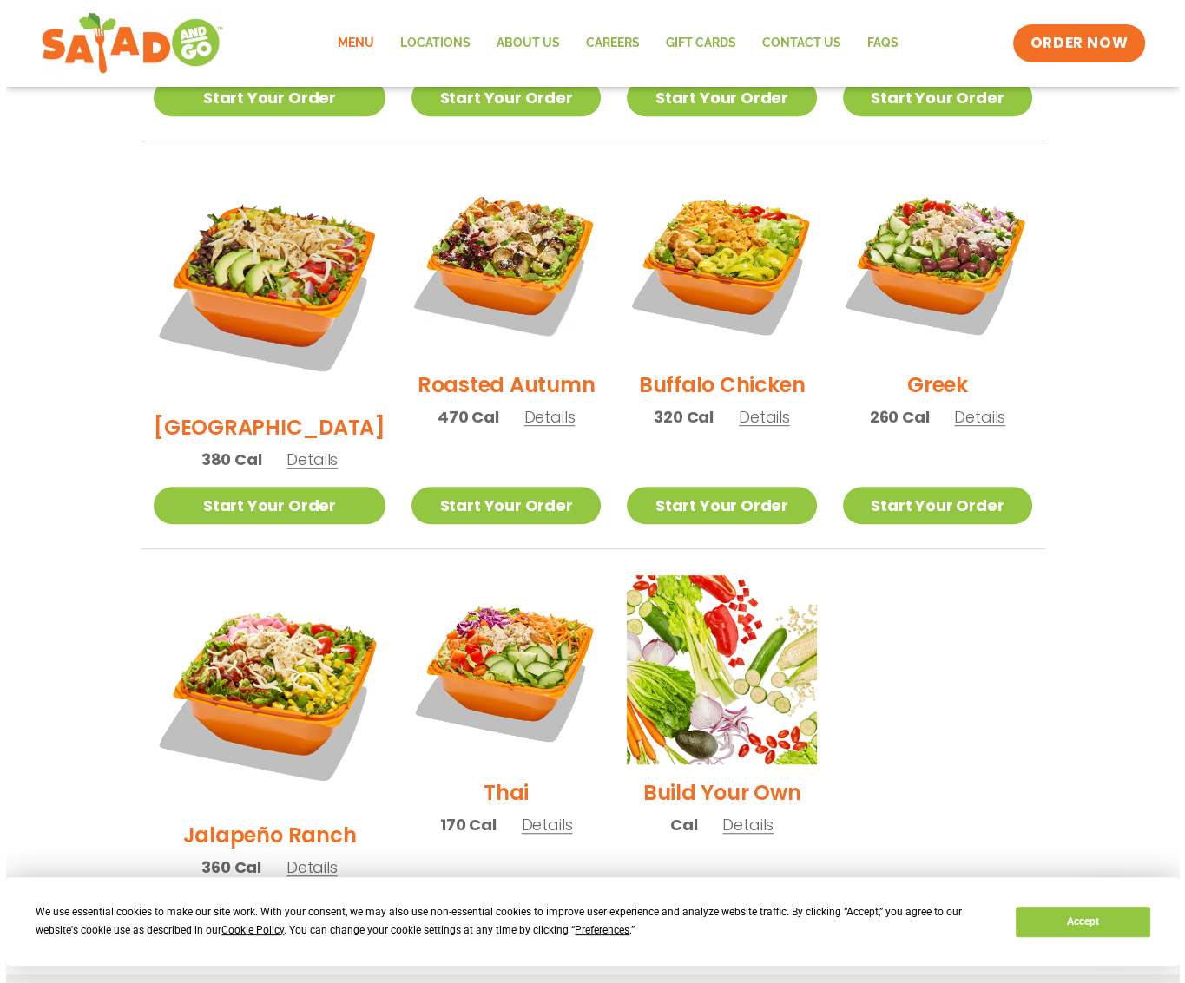
scroll to position [890, 0]
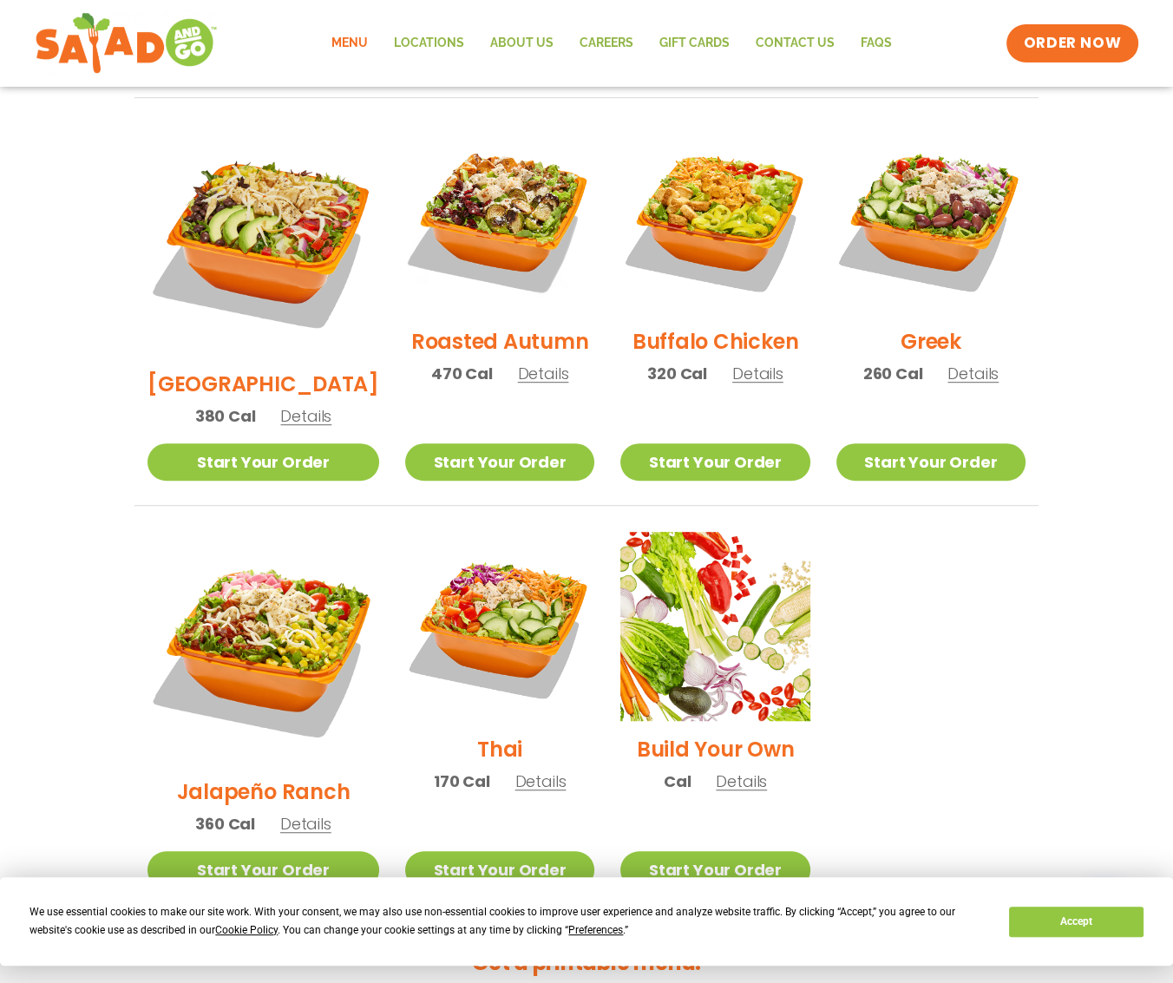
click at [292, 813] on span "Details" at bounding box center [305, 824] width 51 height 22
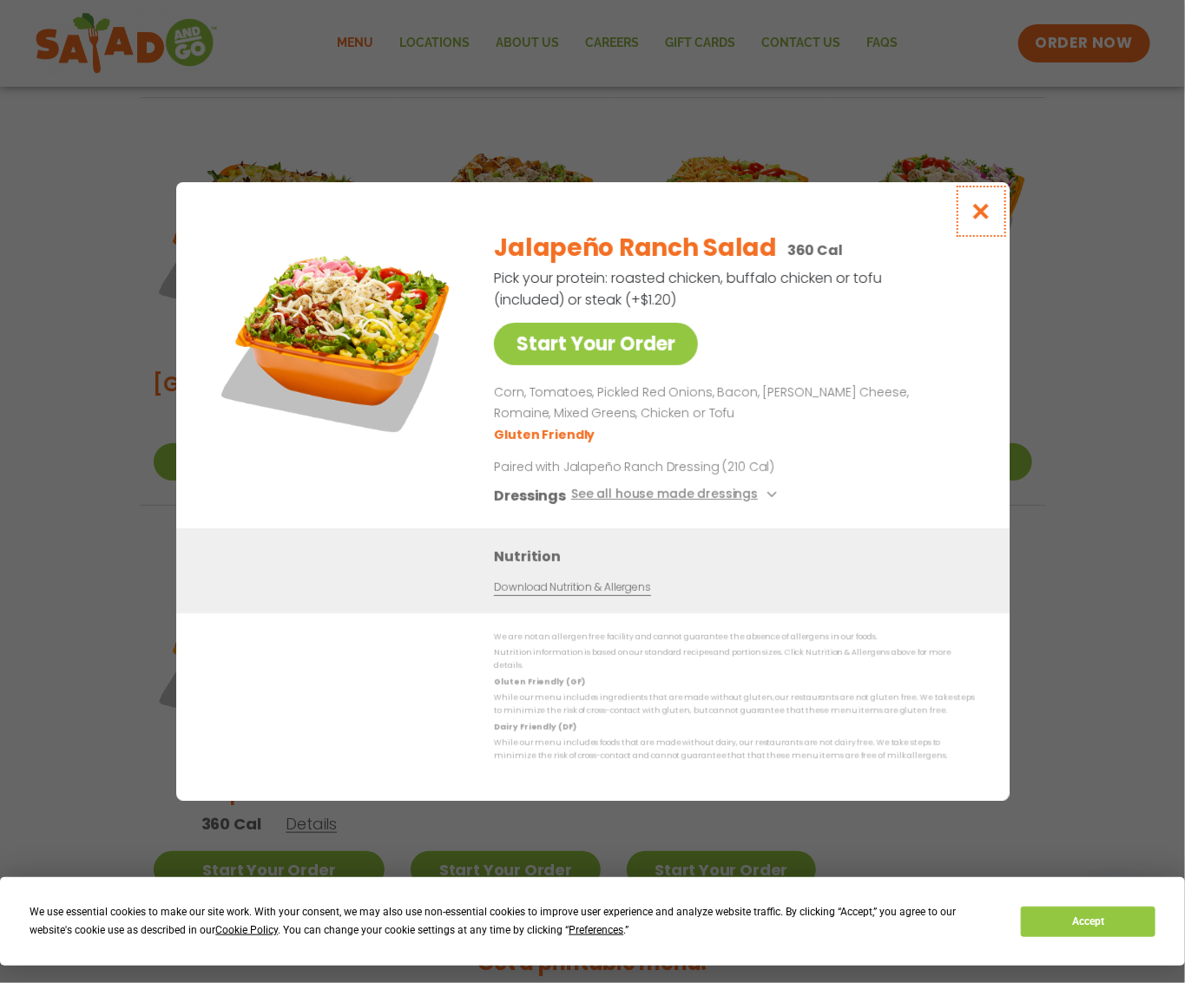
click at [978, 209] on icon "Close modal" at bounding box center [980, 211] width 22 height 18
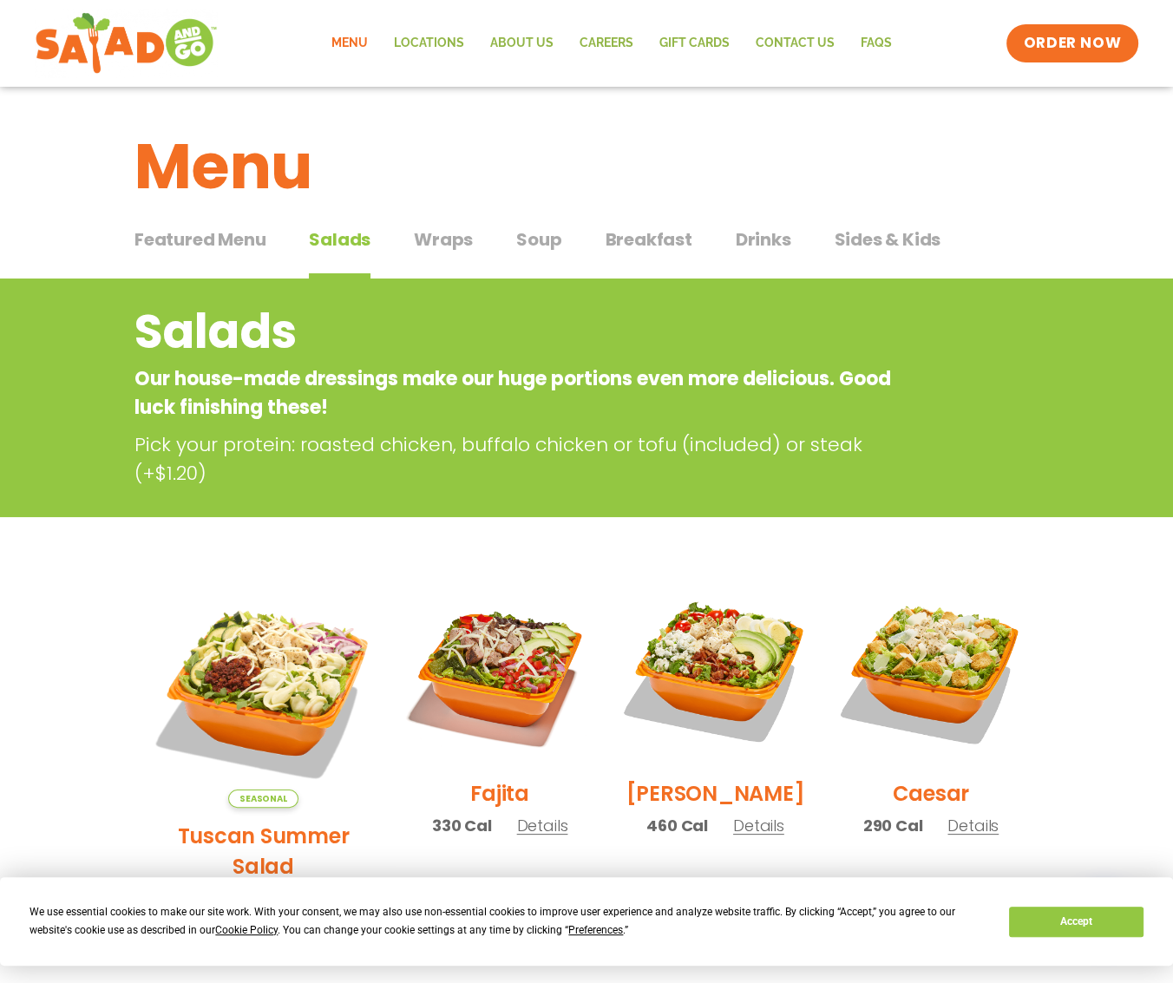
scroll to position [0, 0]
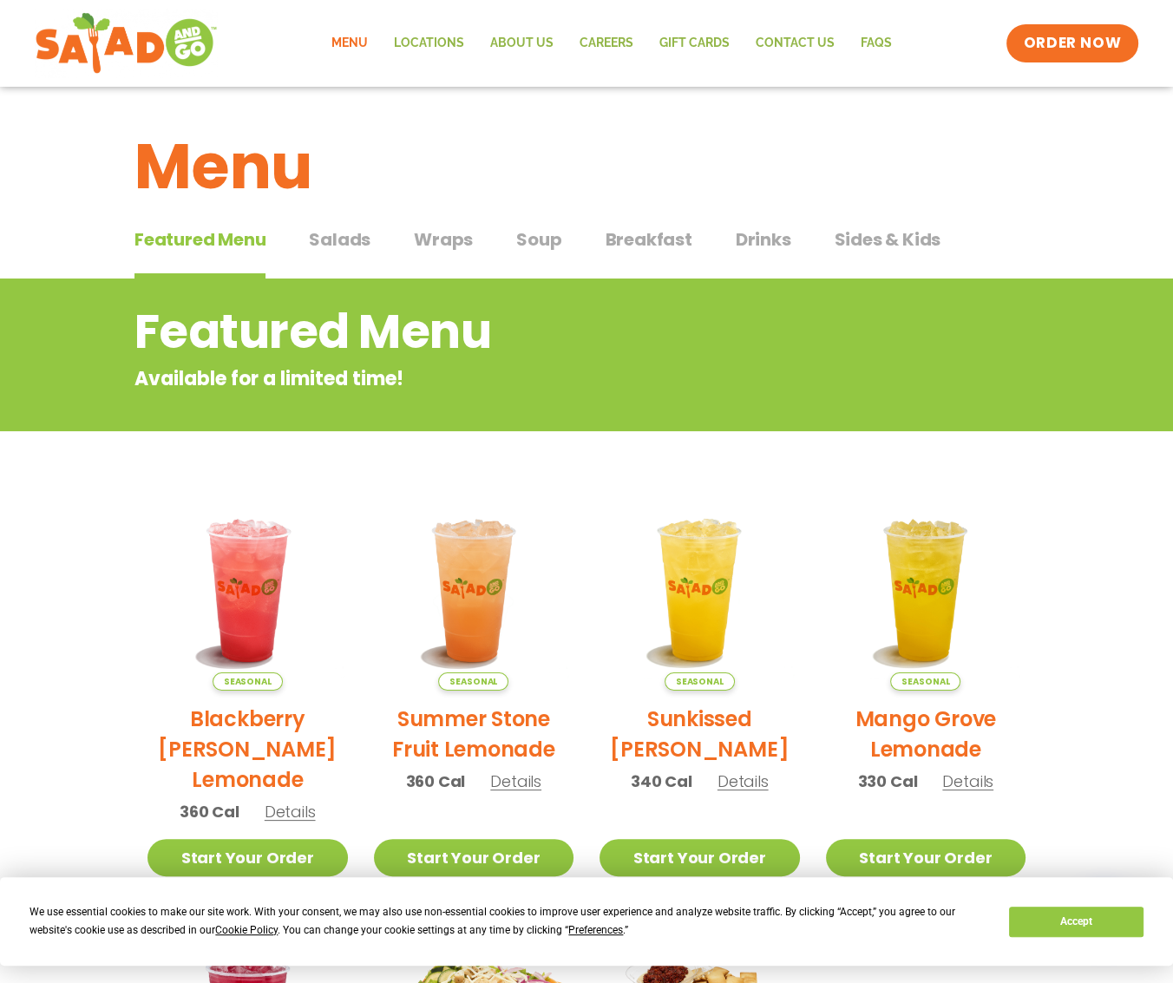
click at [436, 238] on span "Wraps" at bounding box center [443, 240] width 59 height 26
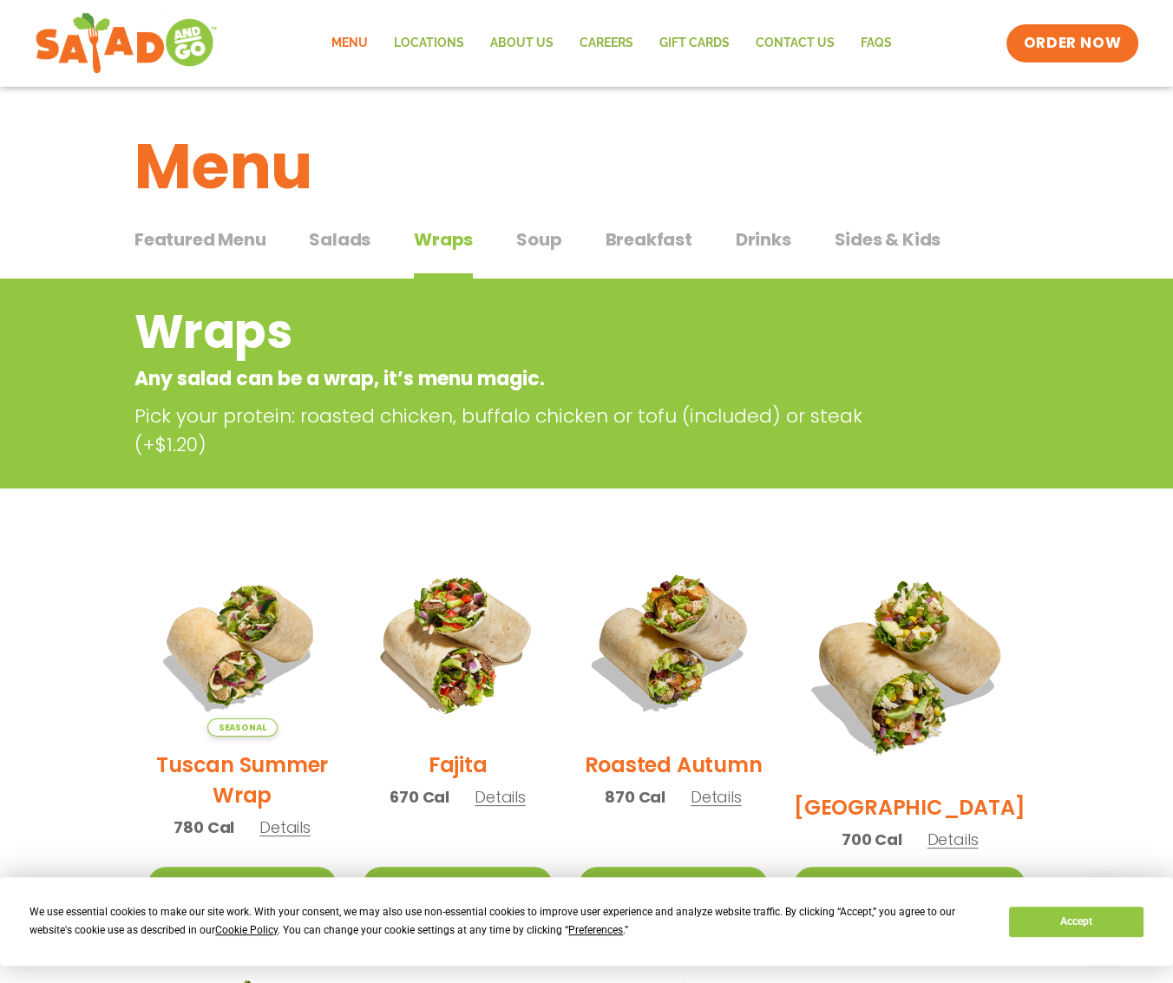
click at [542, 247] on span "Soup" at bounding box center [538, 240] width 45 height 26
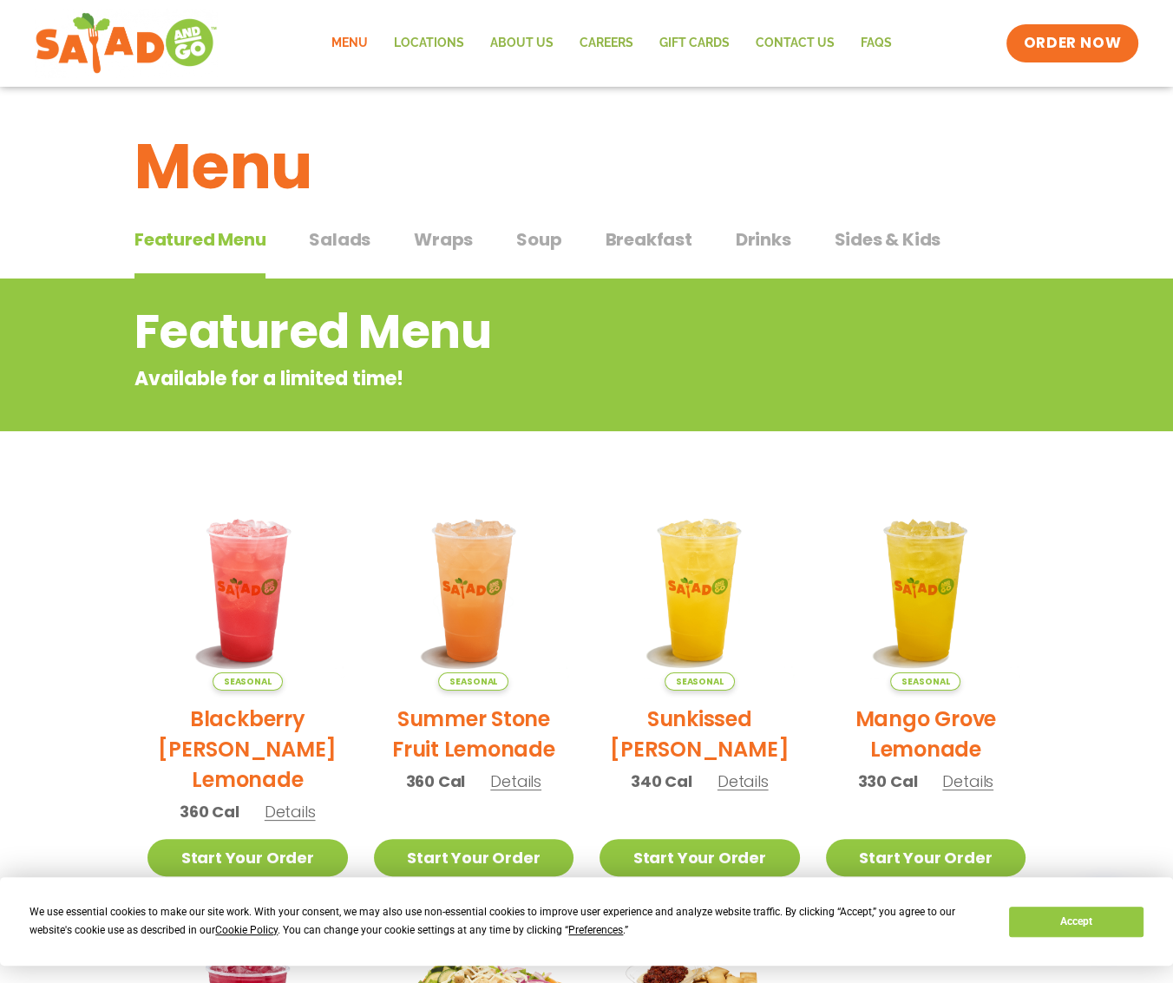
click at [342, 233] on span "Salads" at bounding box center [340, 240] width 62 height 26
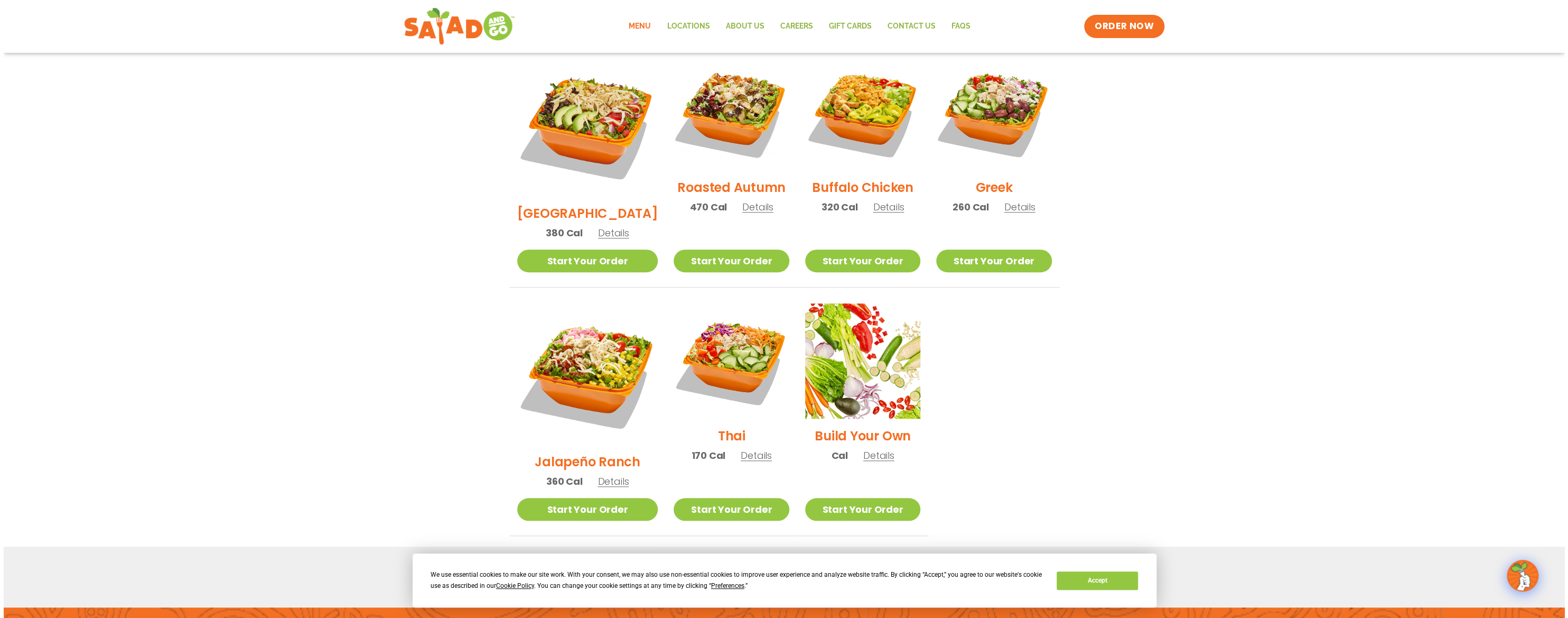
scroll to position [571, 0]
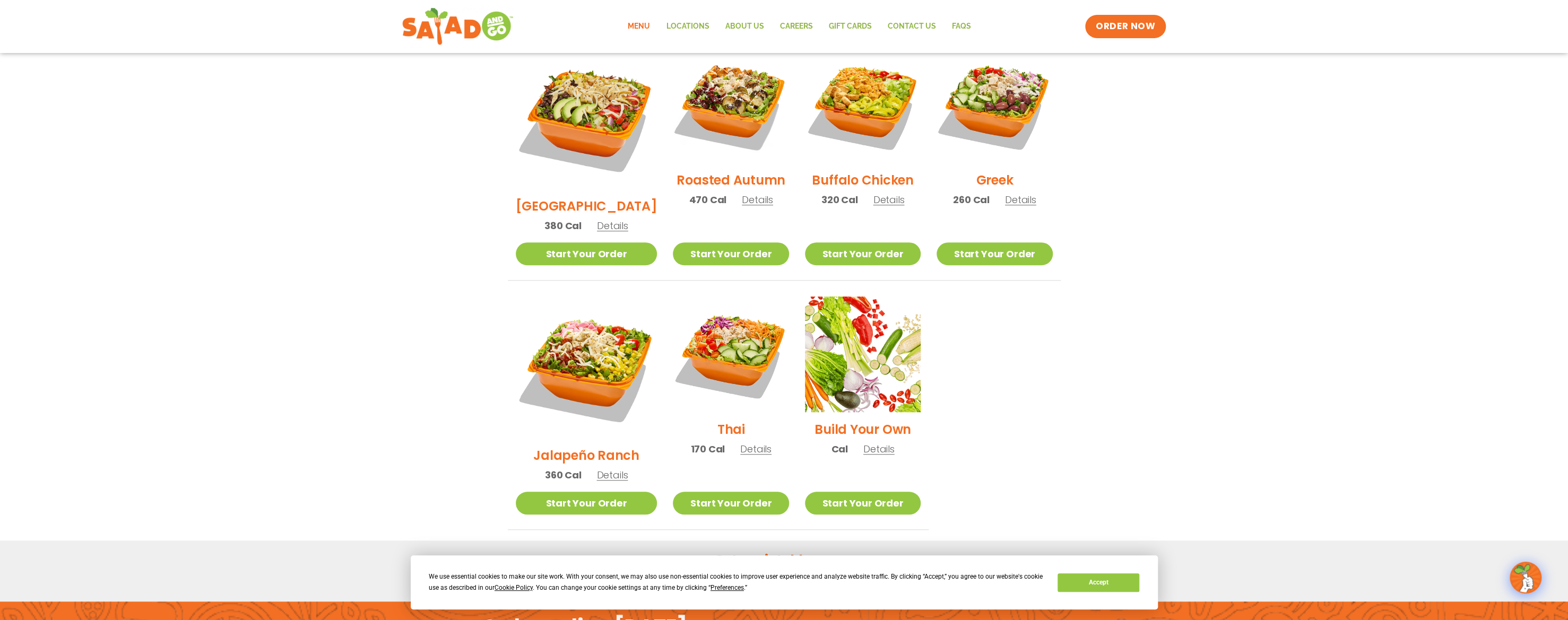
click at [609, 468] on span "Details" at bounding box center [612, 475] width 31 height 13
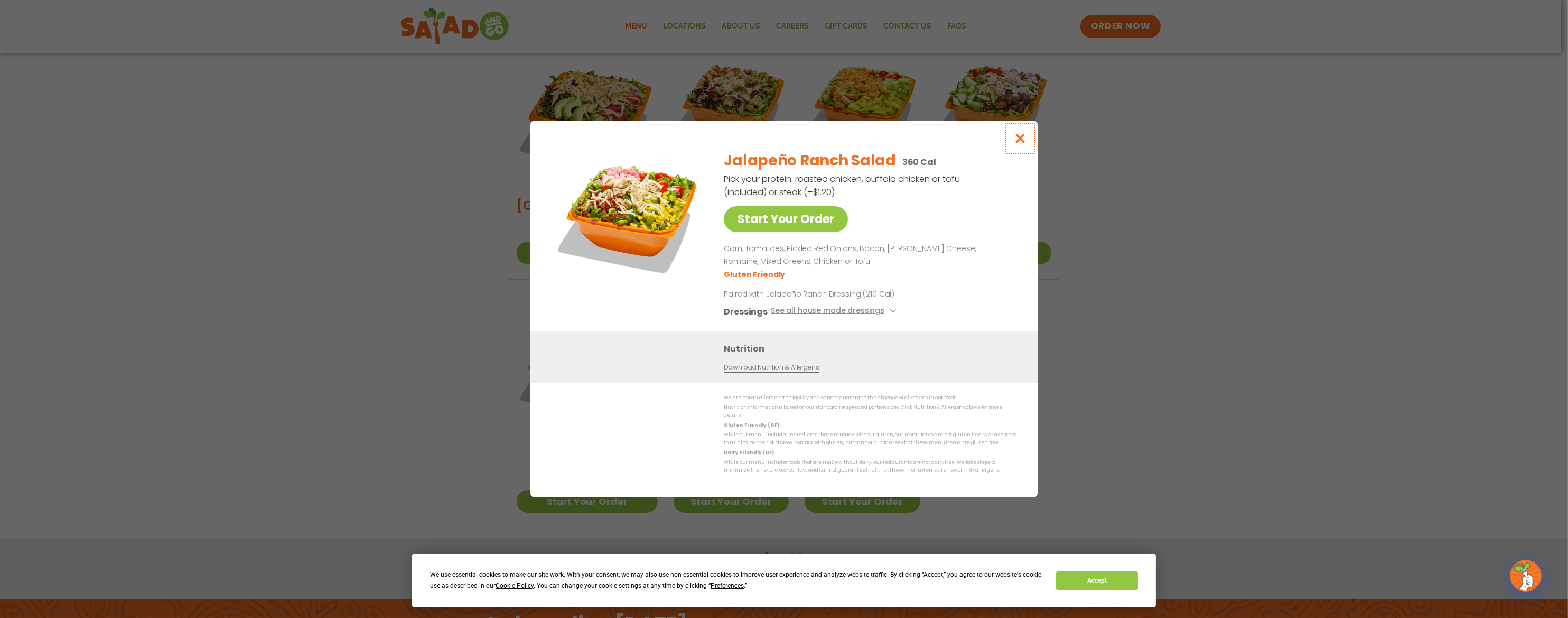
click at [721, 138] on icon "Close modal" at bounding box center [1021, 138] width 13 height 11
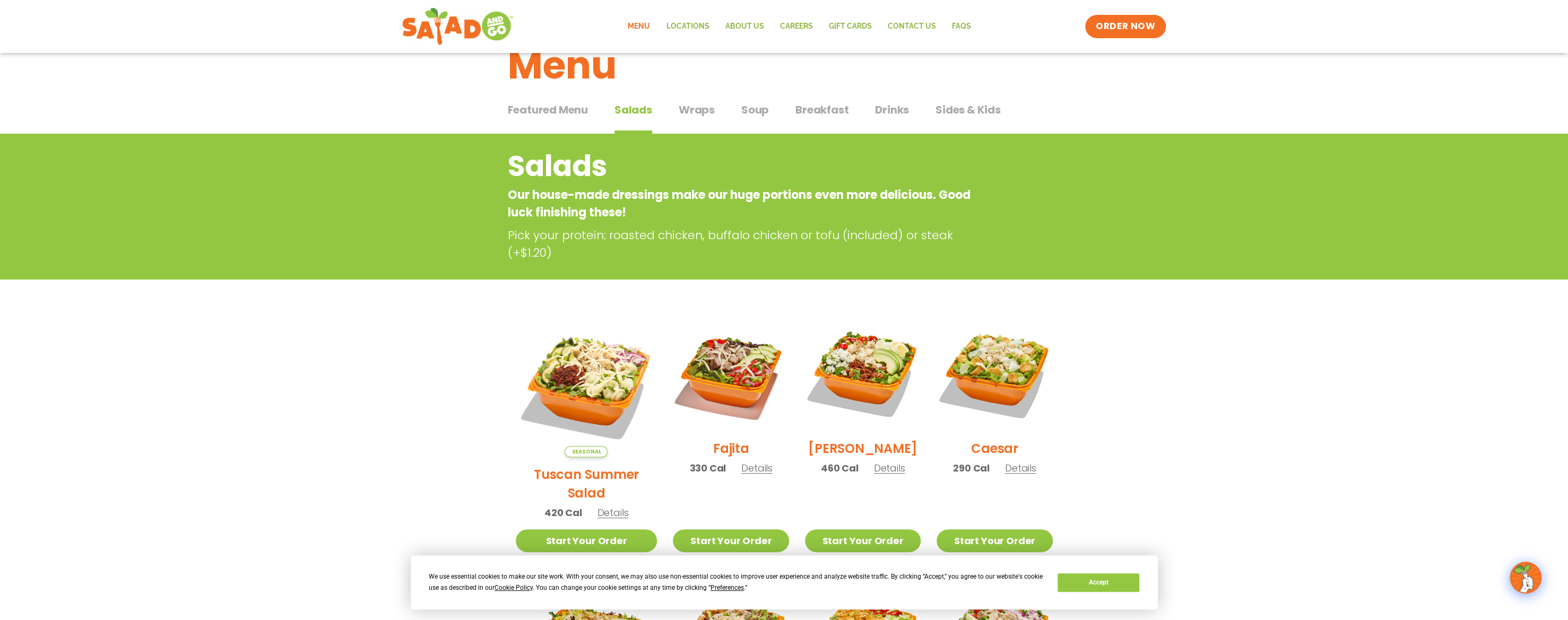
scroll to position [0, 0]
